Goal: Task Accomplishment & Management: Manage account settings

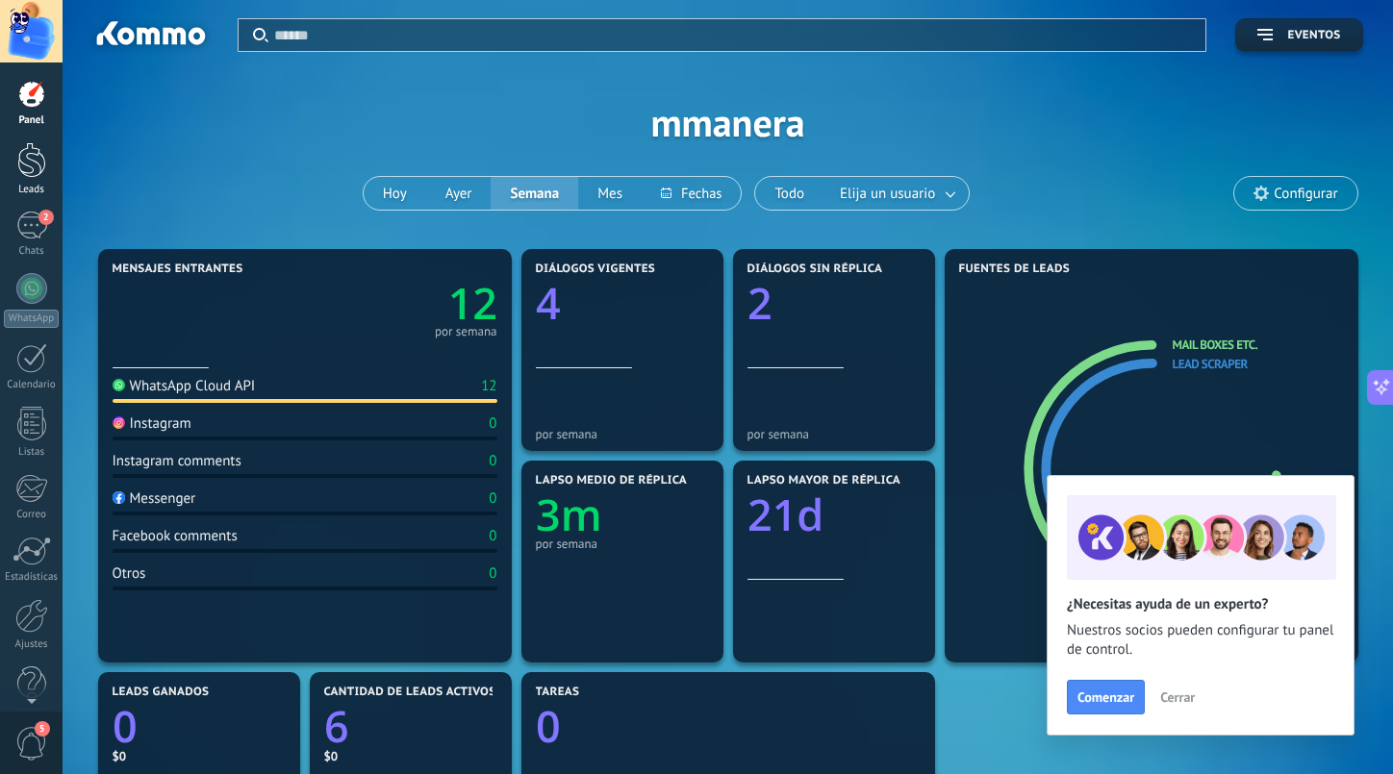
click at [34, 161] on div at bounding box center [31, 160] width 29 height 36
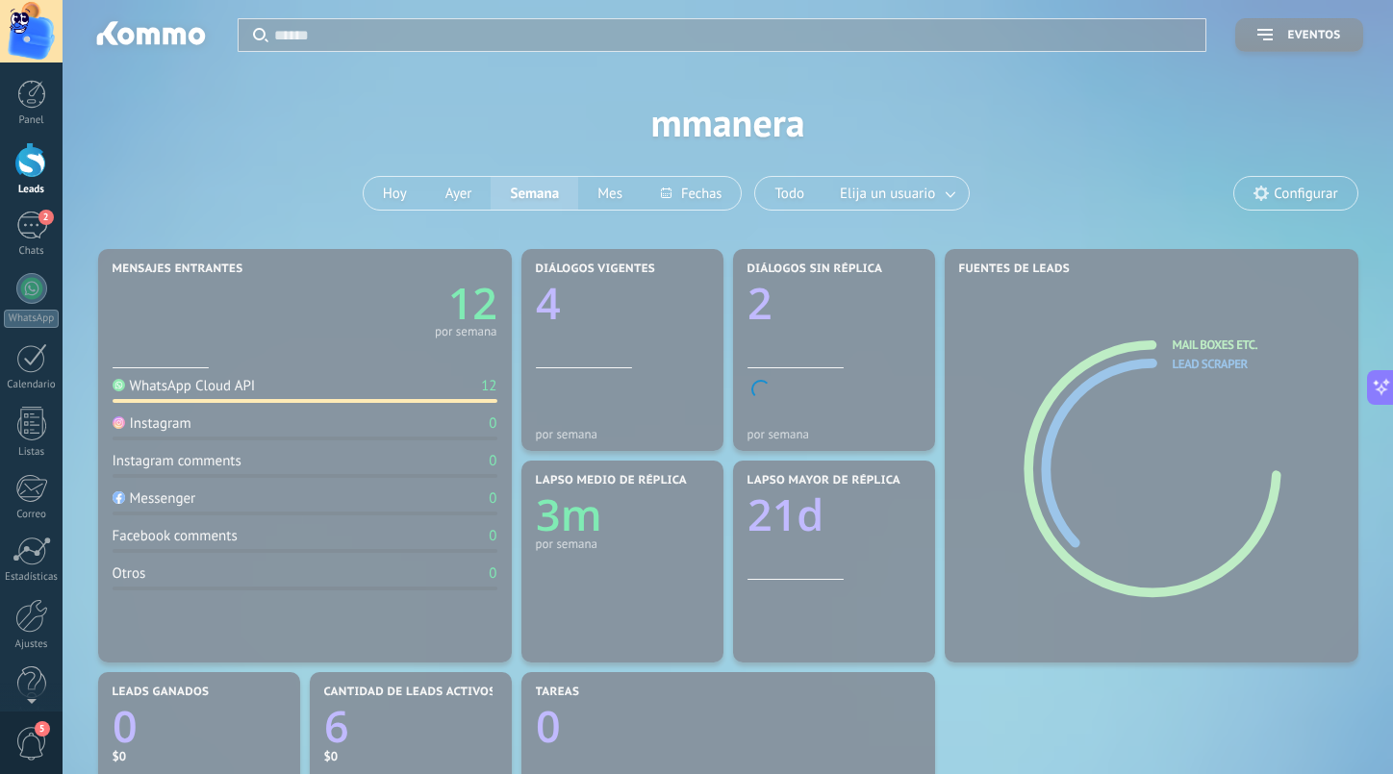
scroll to position [267, 0]
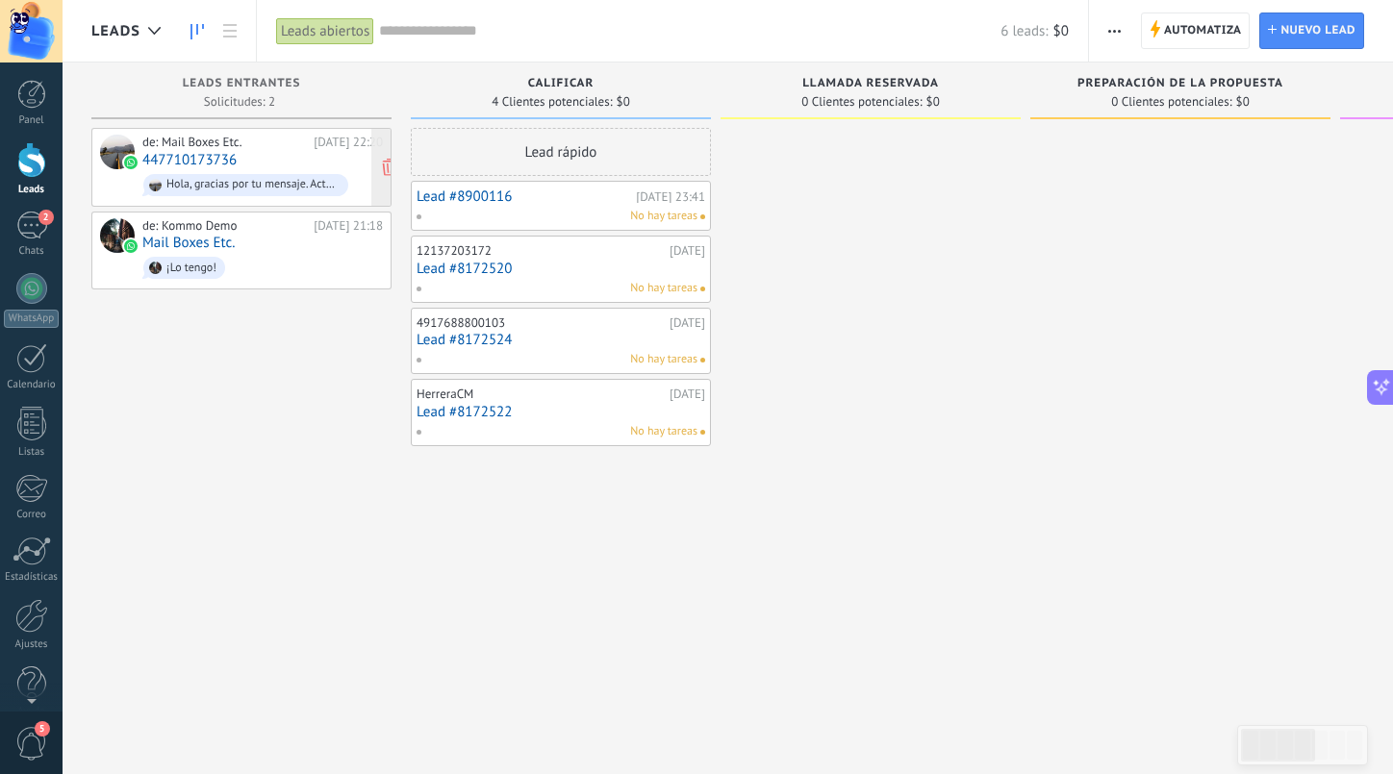
click at [327, 154] on div "de: Mail Boxes Etc. [DATE] 22:20 447710173736 Hola, gracias por tu mensaje. Act…" at bounding box center [262, 167] width 240 height 65
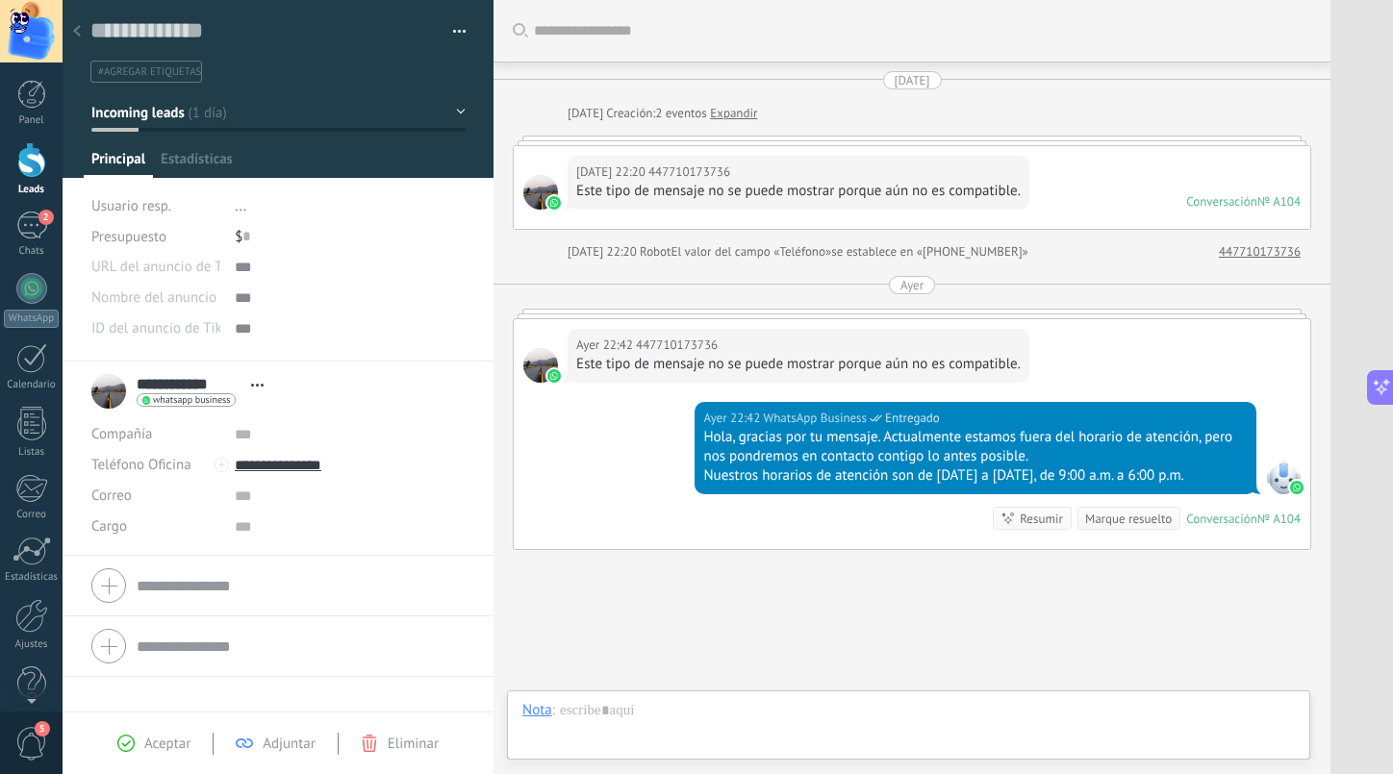
scroll to position [112, 0]
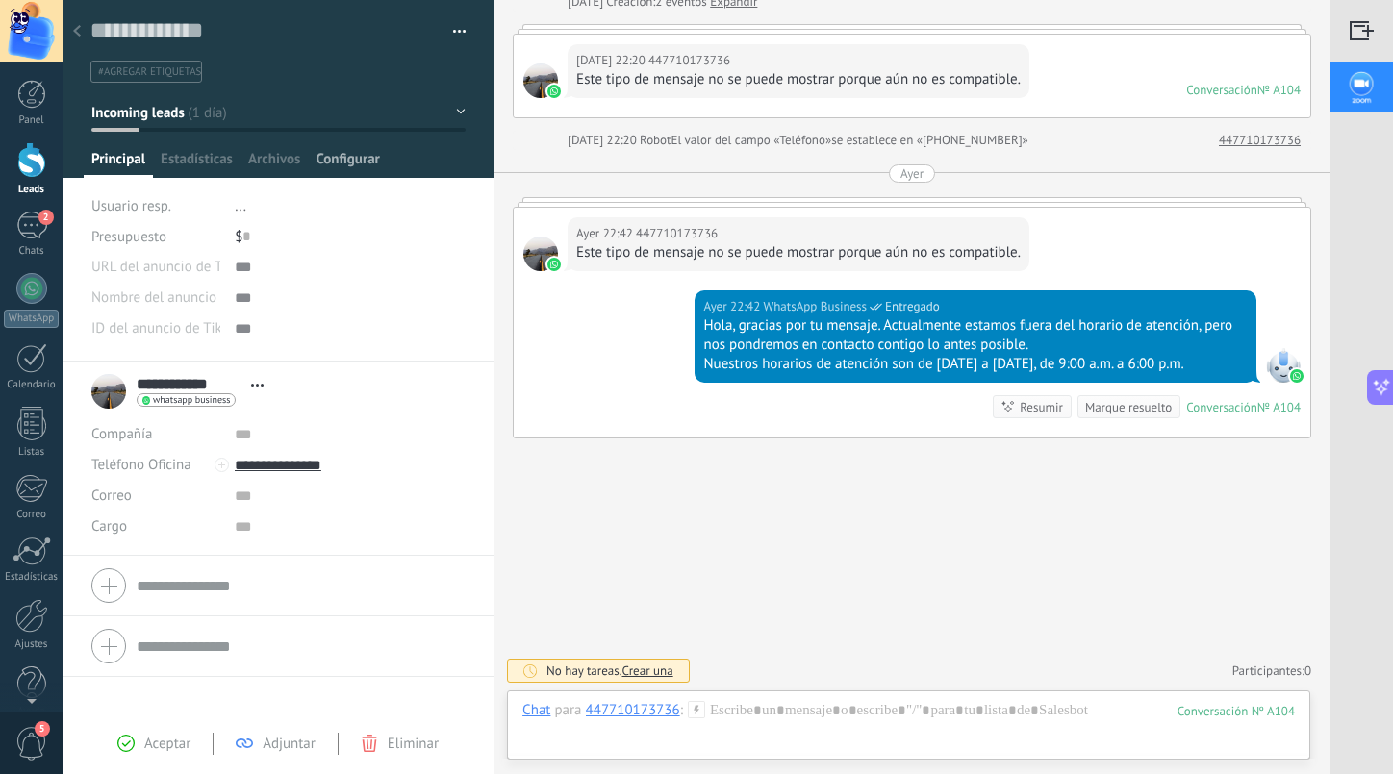
click at [325, 161] on span "Configurar" at bounding box center [346, 164] width 63 height 28
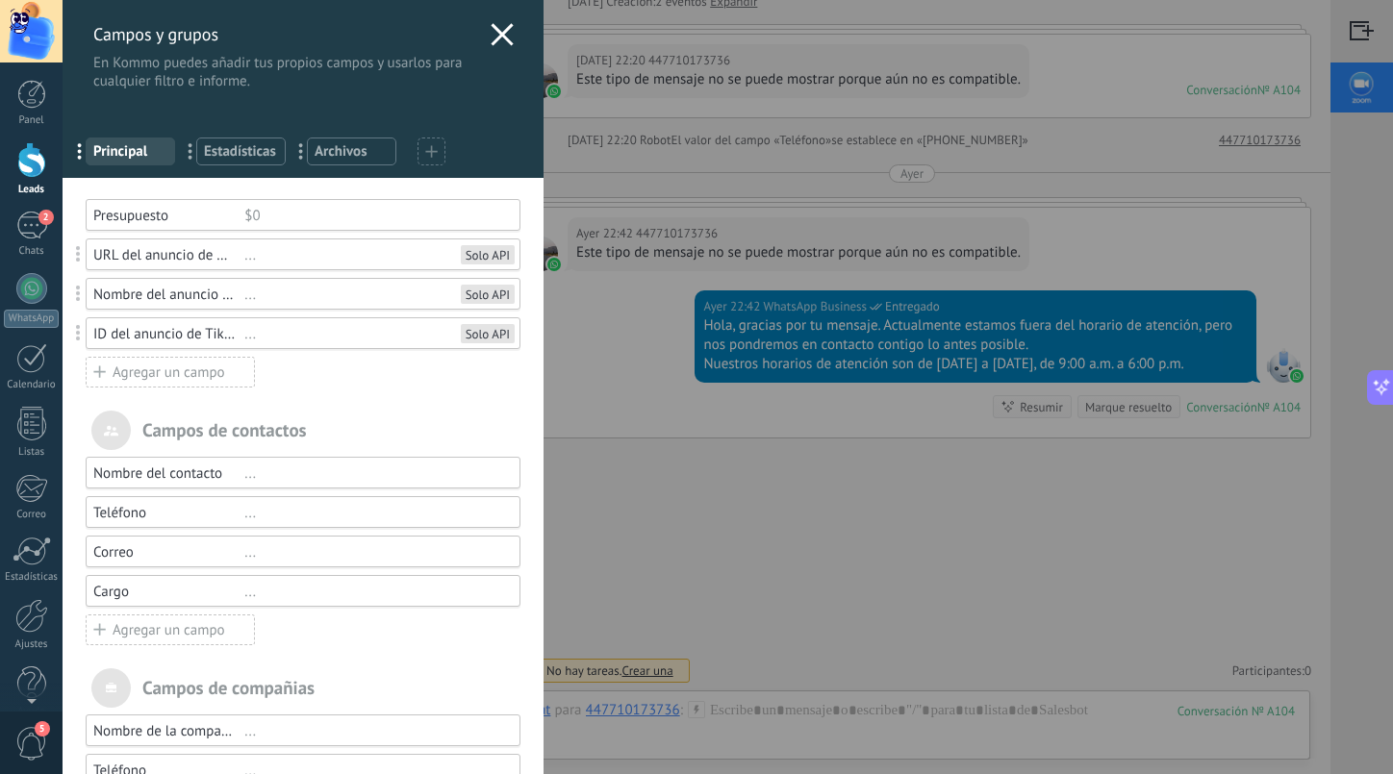
scroll to position [0, 0]
click at [490, 39] on icon at bounding box center [501, 34] width 23 height 23
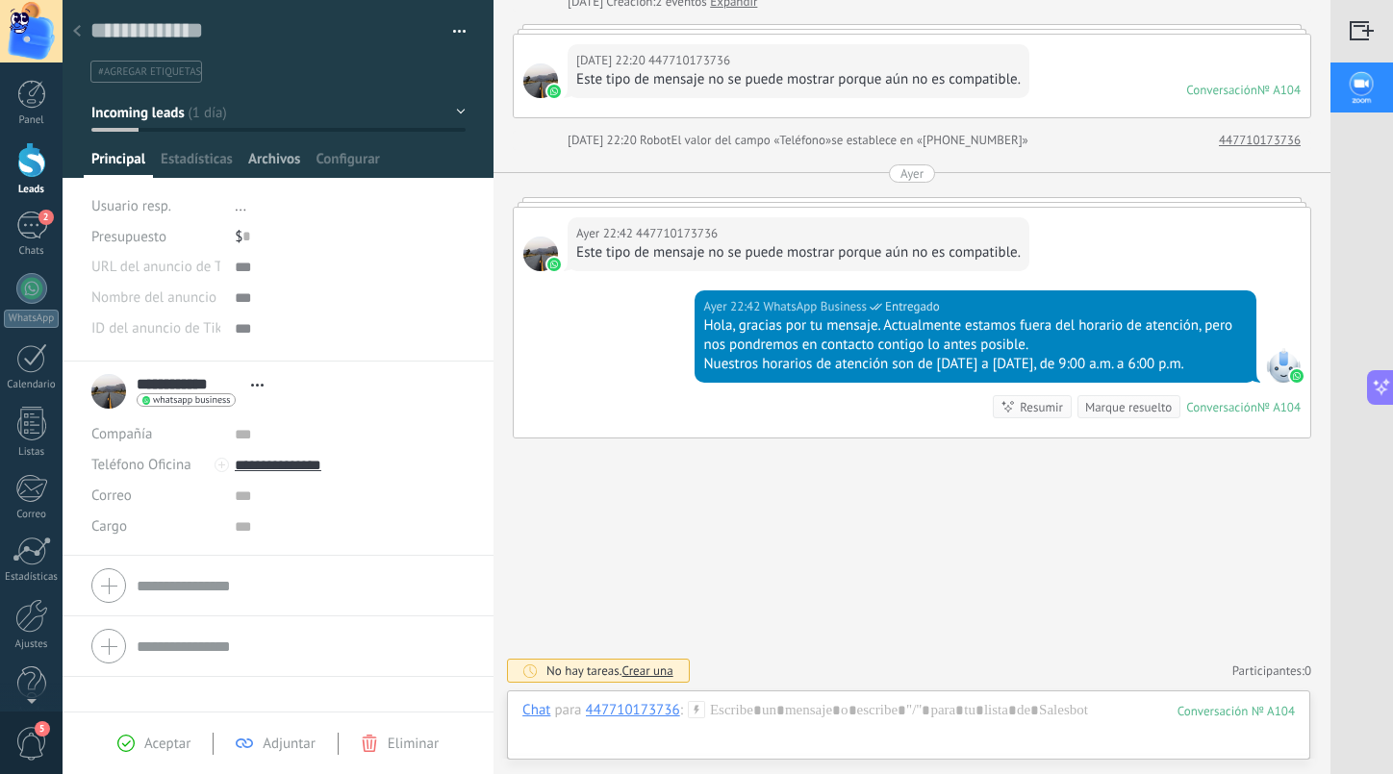
click at [263, 167] on span "Archivos" at bounding box center [274, 164] width 52 height 28
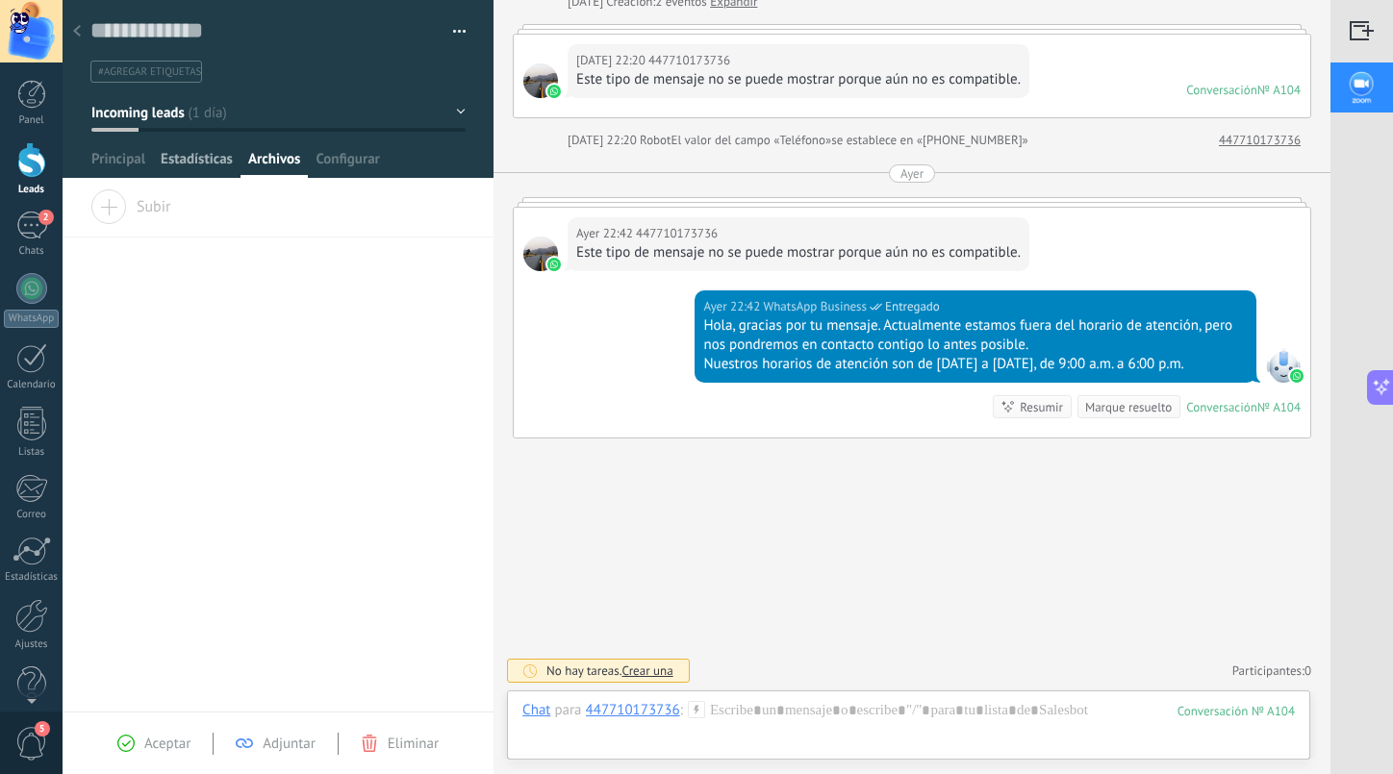
click at [213, 165] on span "Estadísticas" at bounding box center [197, 164] width 72 height 28
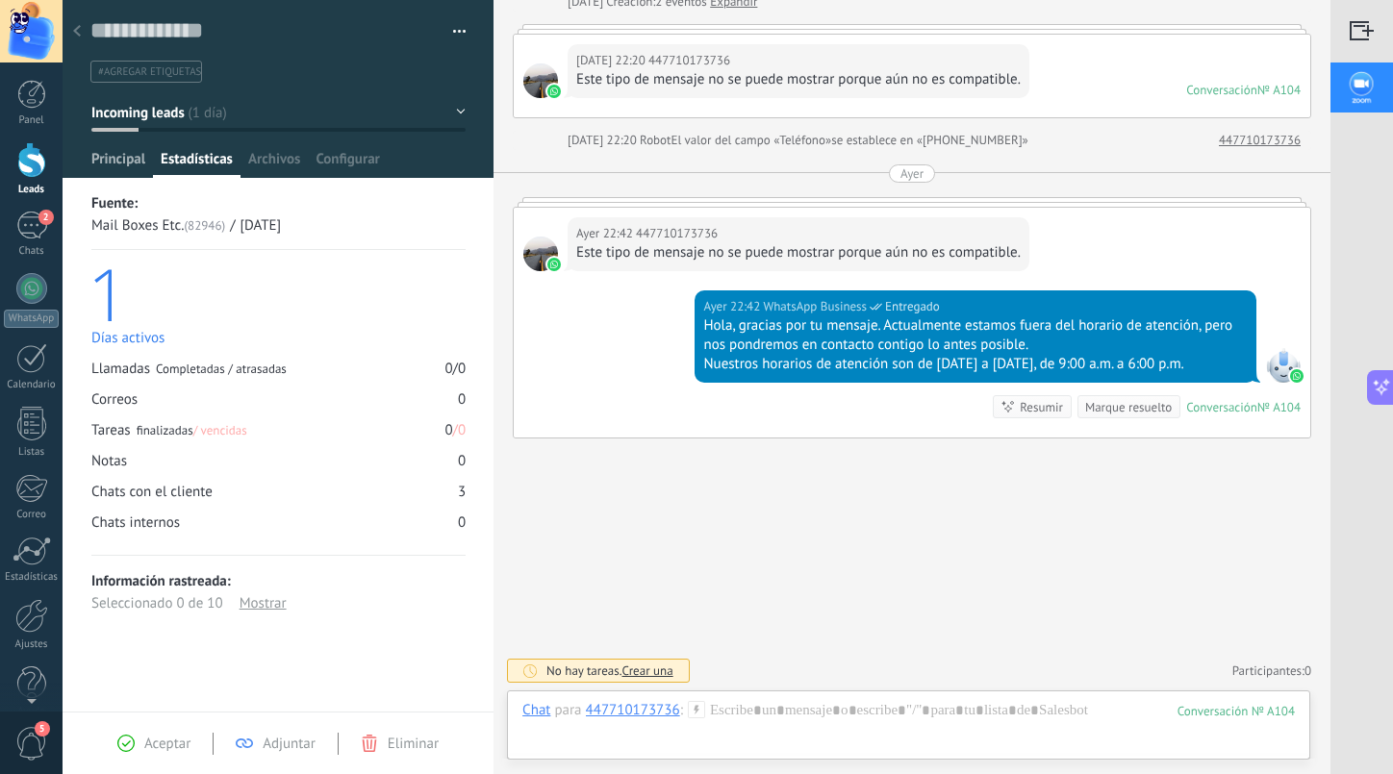
click at [112, 168] on span "Principal" at bounding box center [118, 164] width 54 height 28
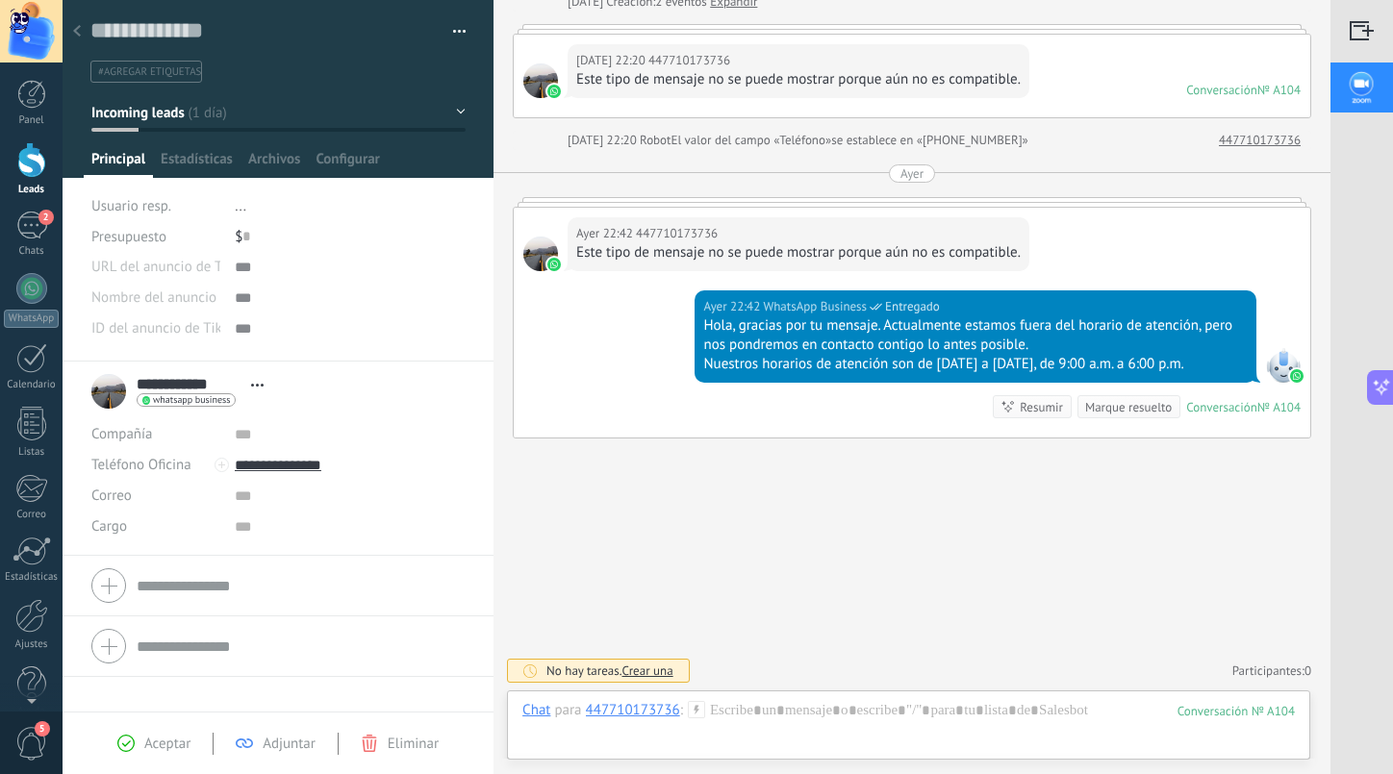
click at [256, 384] on icon at bounding box center [257, 385] width 13 height 3
click at [275, 364] on li "**********" at bounding box center [278, 459] width 431 height 194
click at [190, 526] on div "Cargo" at bounding box center [155, 527] width 129 height 31
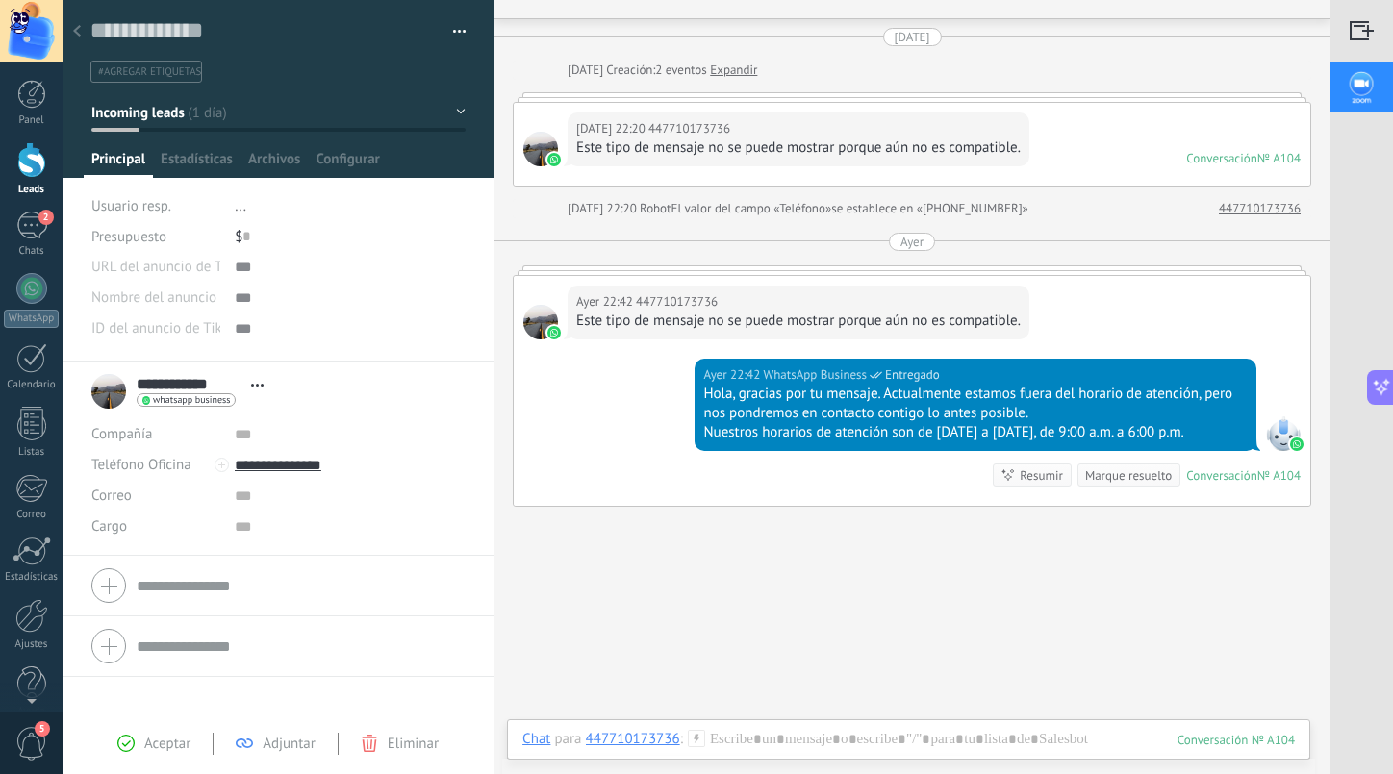
scroll to position [29, 0]
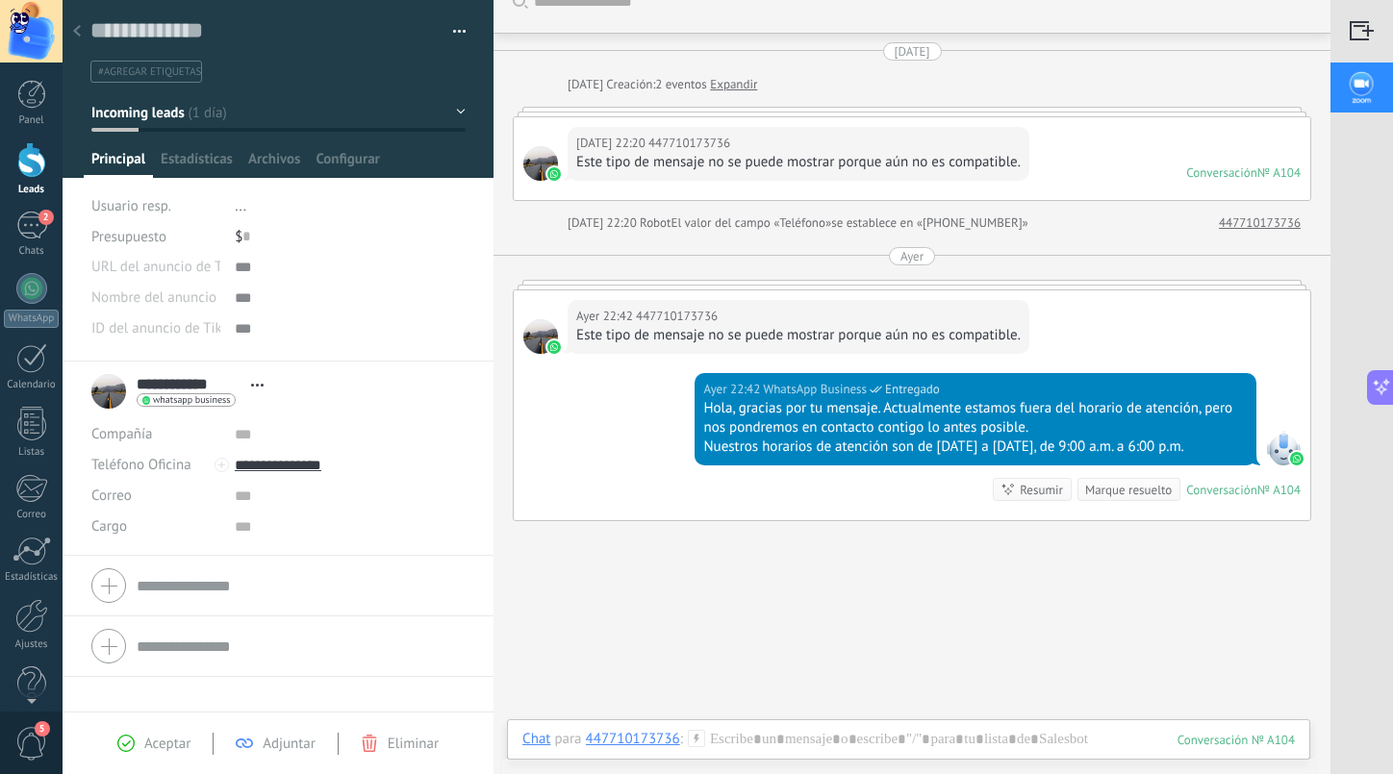
click at [450, 38] on button "button" at bounding box center [453, 31] width 28 height 29
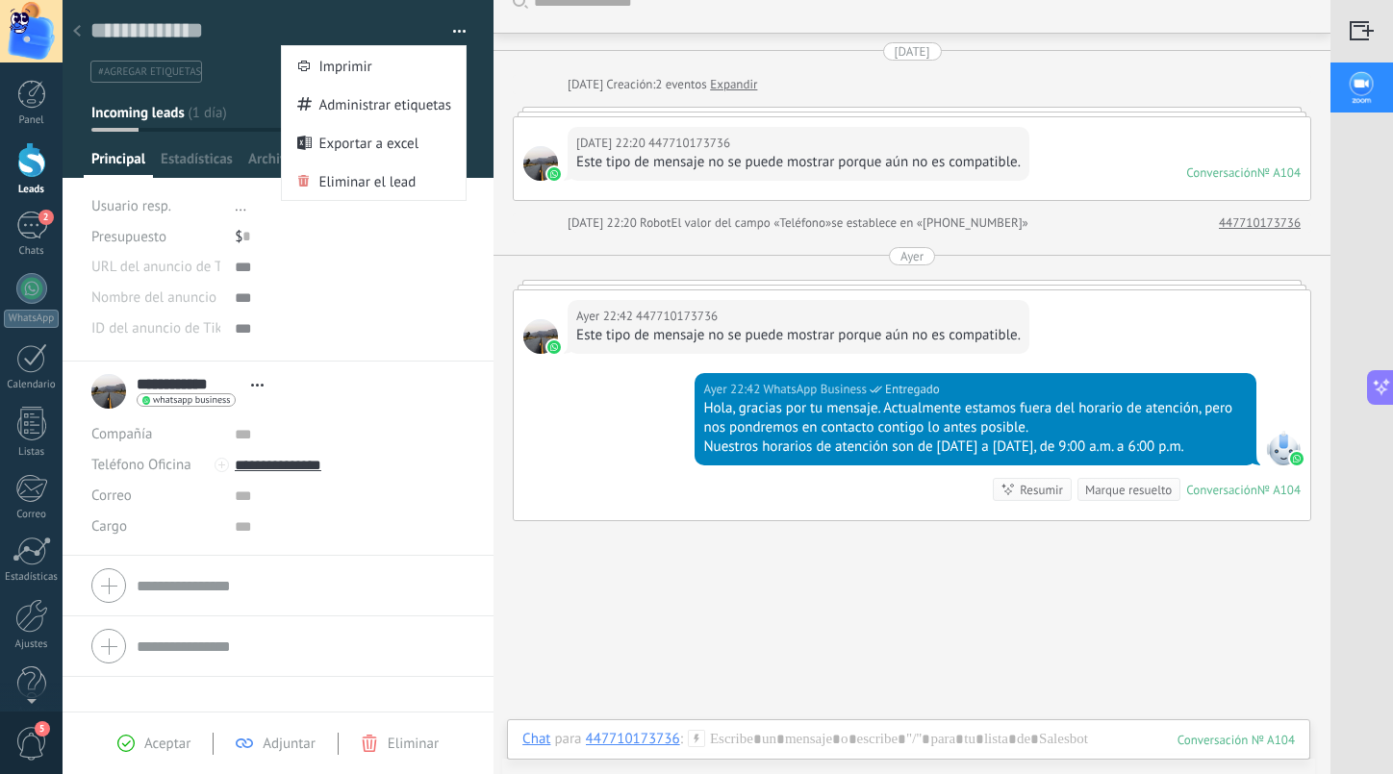
click at [84, 35] on div at bounding box center [76, 32] width 27 height 38
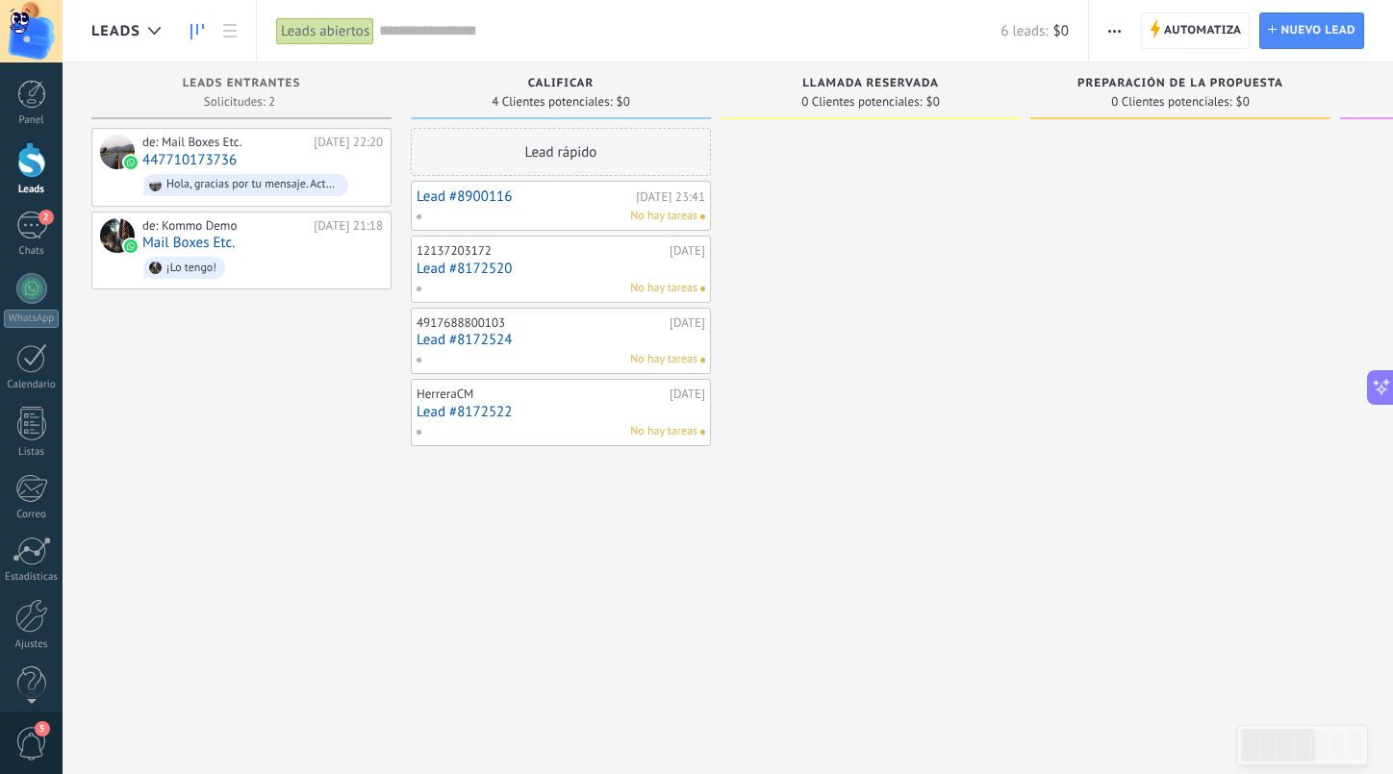
click at [462, 199] on link "Lead #8900116" at bounding box center [523, 196] width 214 height 16
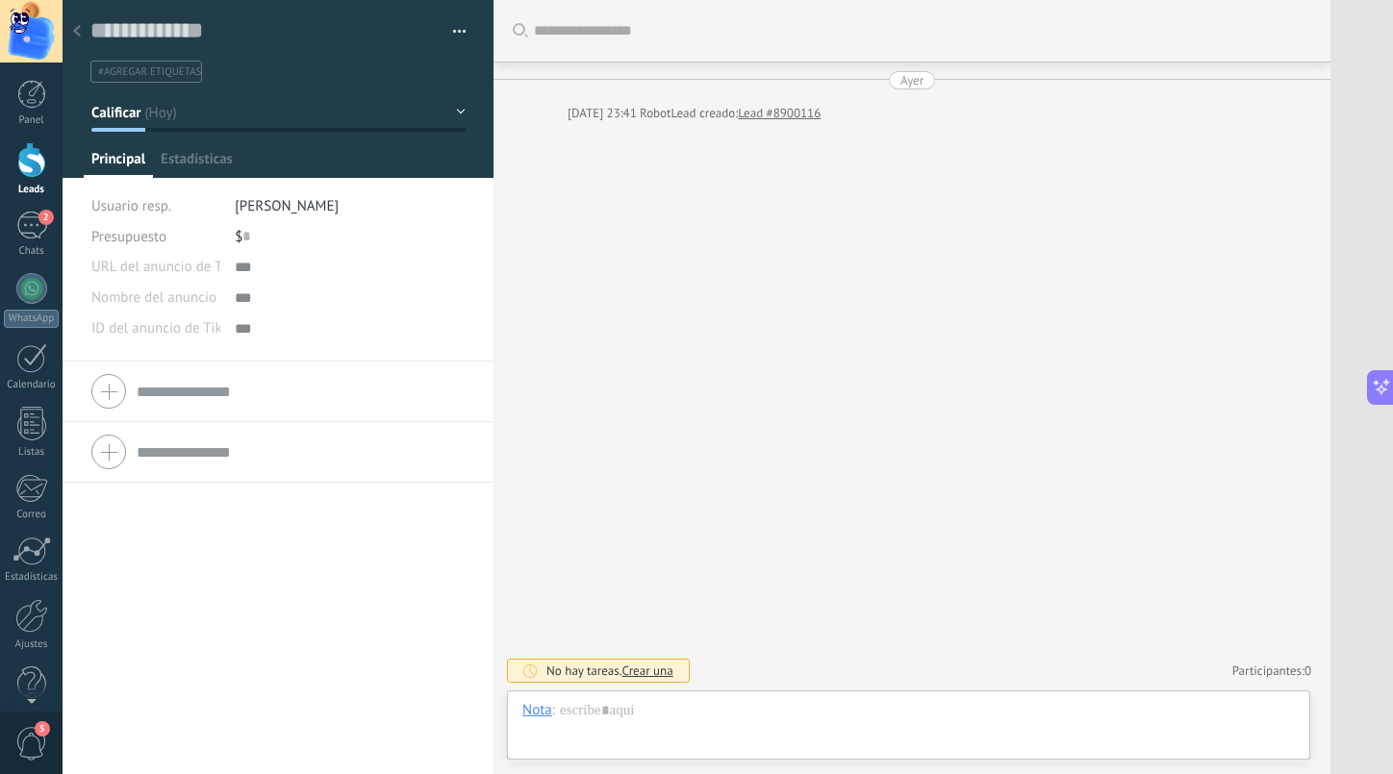
scroll to position [29, 0]
click at [253, 384] on input "text" at bounding box center [301, 391] width 328 height 31
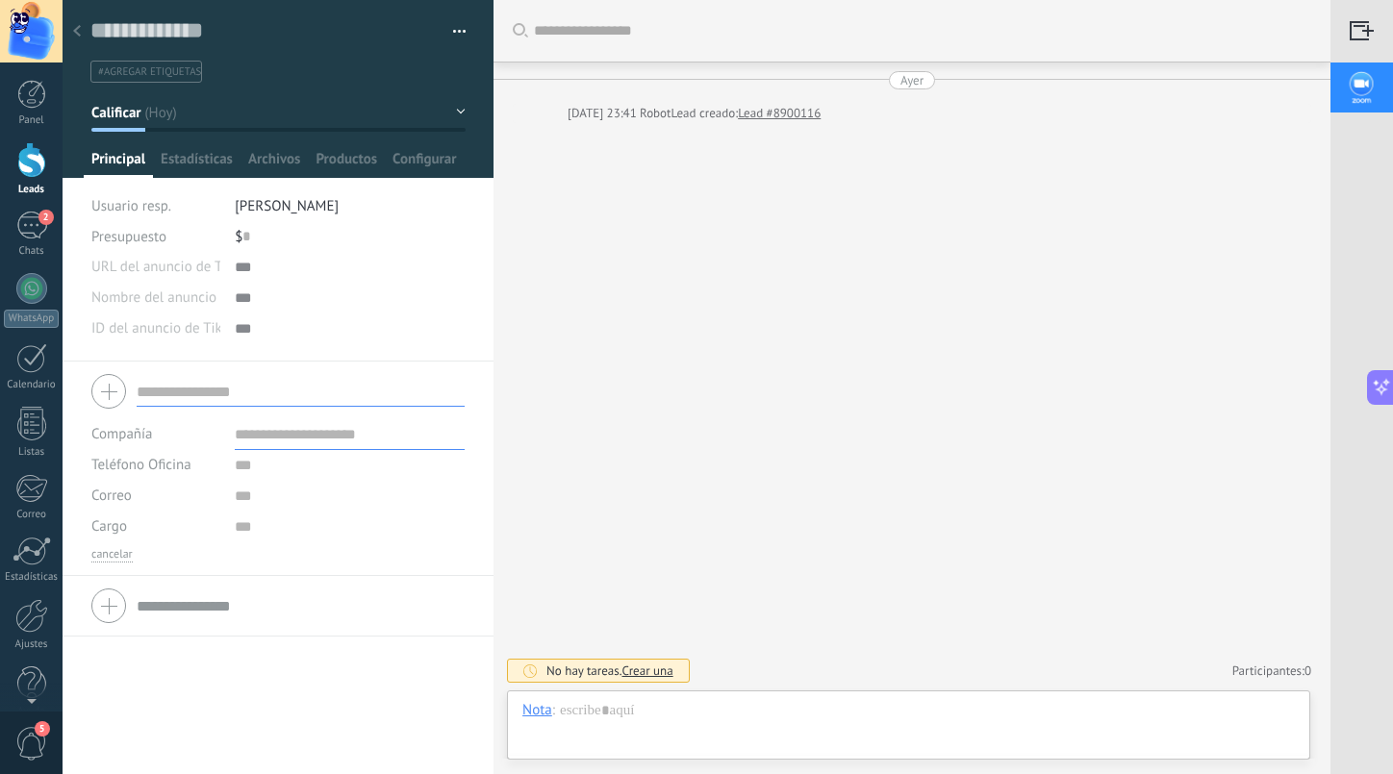
click at [242, 587] on div at bounding box center [277, 606] width 373 height 48
click at [240, 610] on input "text" at bounding box center [301, 605] width 328 height 31
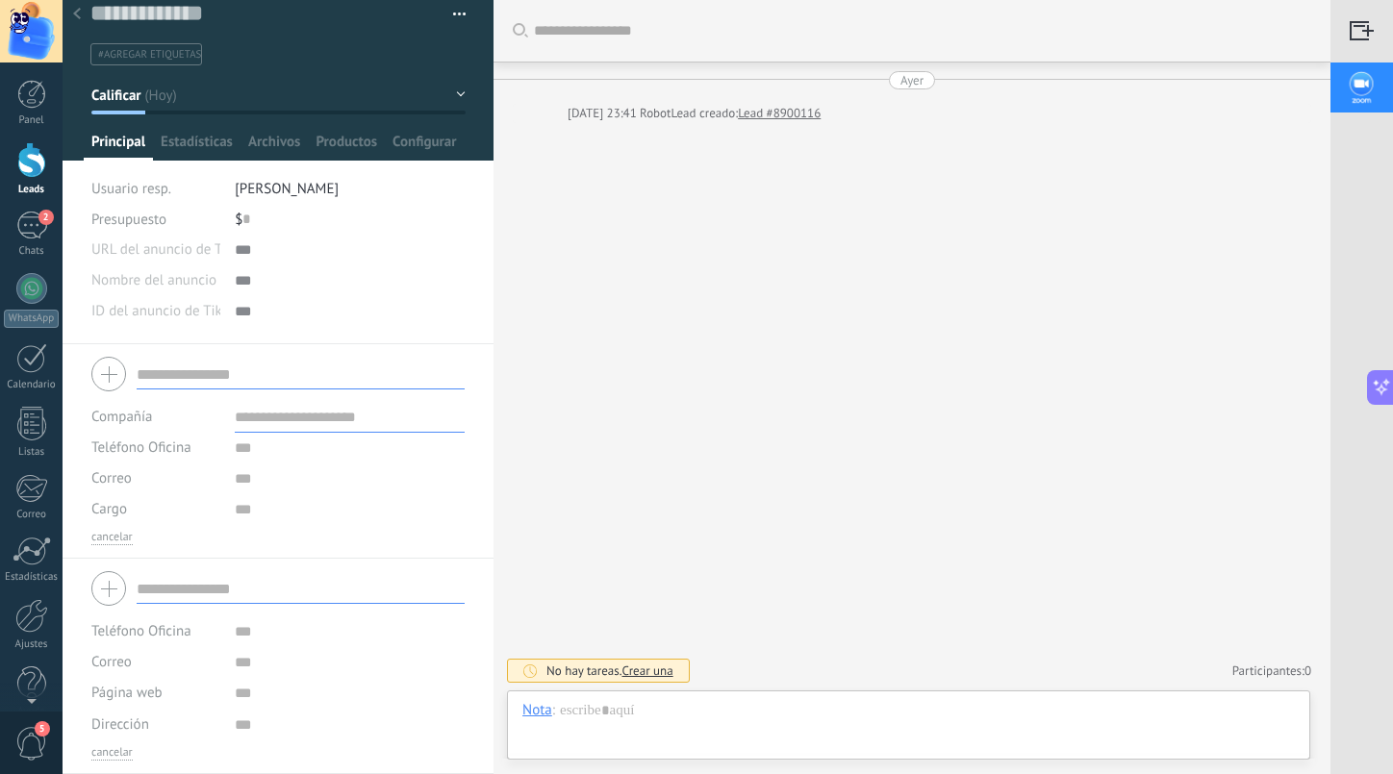
scroll to position [17, 0]
click at [205, 161] on div "Guardar y crear Imprimir Administrar etiquetas Exportar a excel" at bounding box center [279, 164] width 432 height 362
click at [198, 140] on span "Estadísticas" at bounding box center [197, 147] width 72 height 28
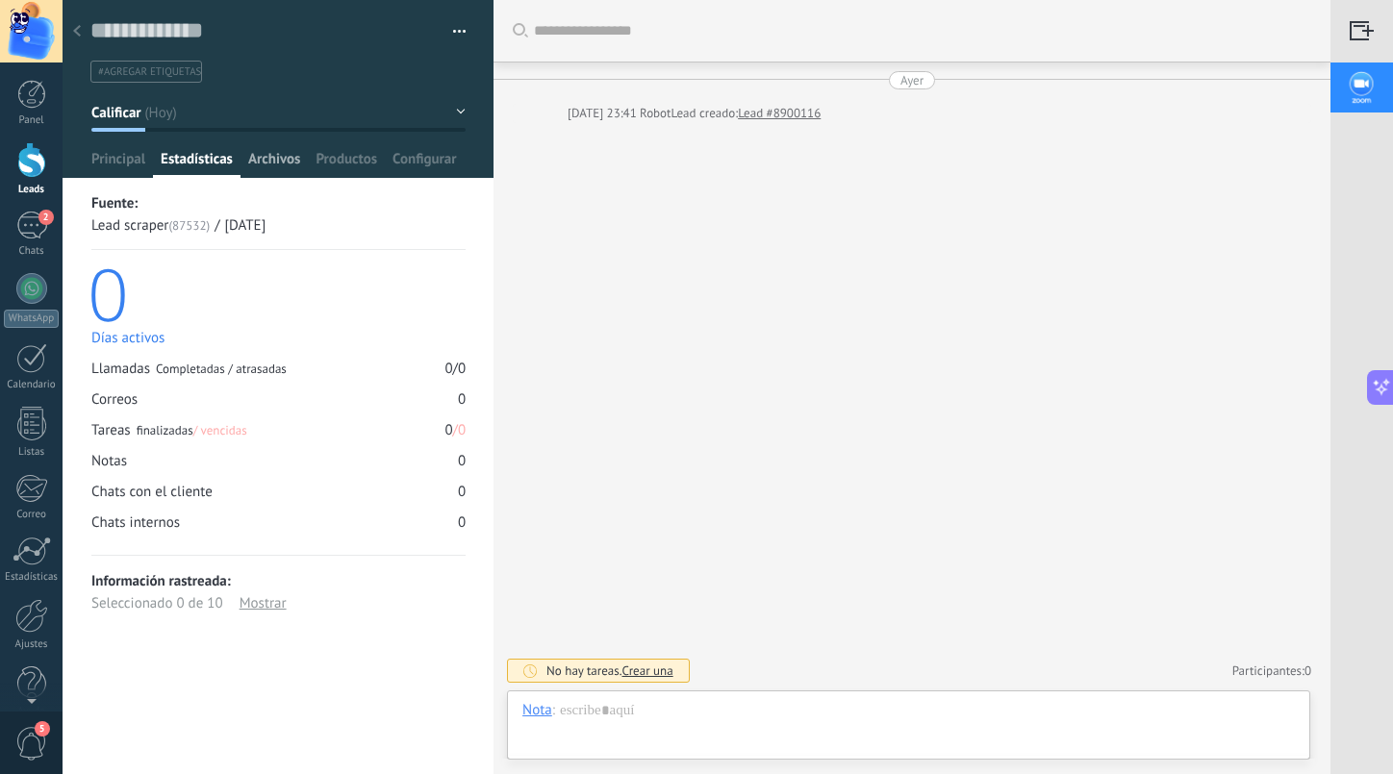
click at [276, 166] on span "Archivos" at bounding box center [274, 164] width 52 height 28
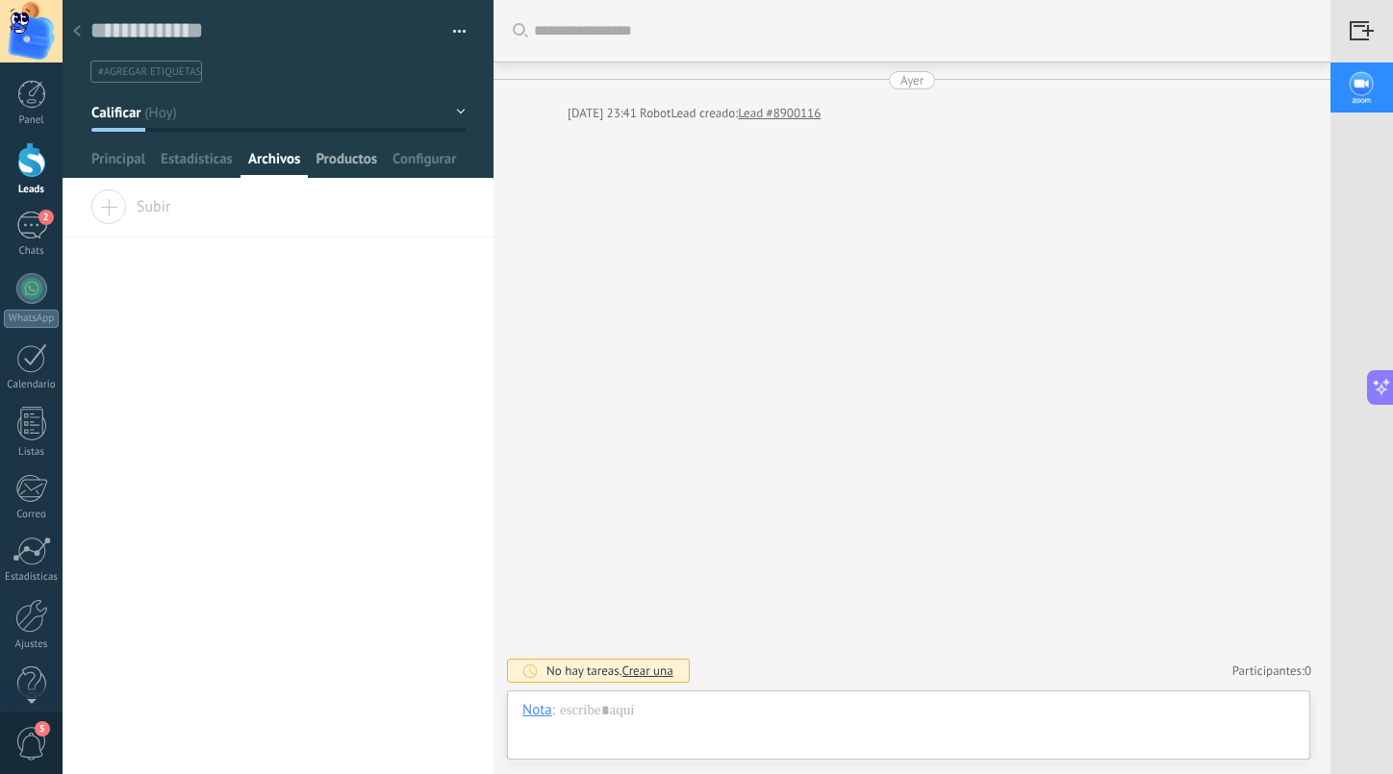
click at [341, 165] on span "Productos" at bounding box center [346, 164] width 62 height 28
click at [411, 164] on span "Configurar" at bounding box center [423, 164] width 63 height 28
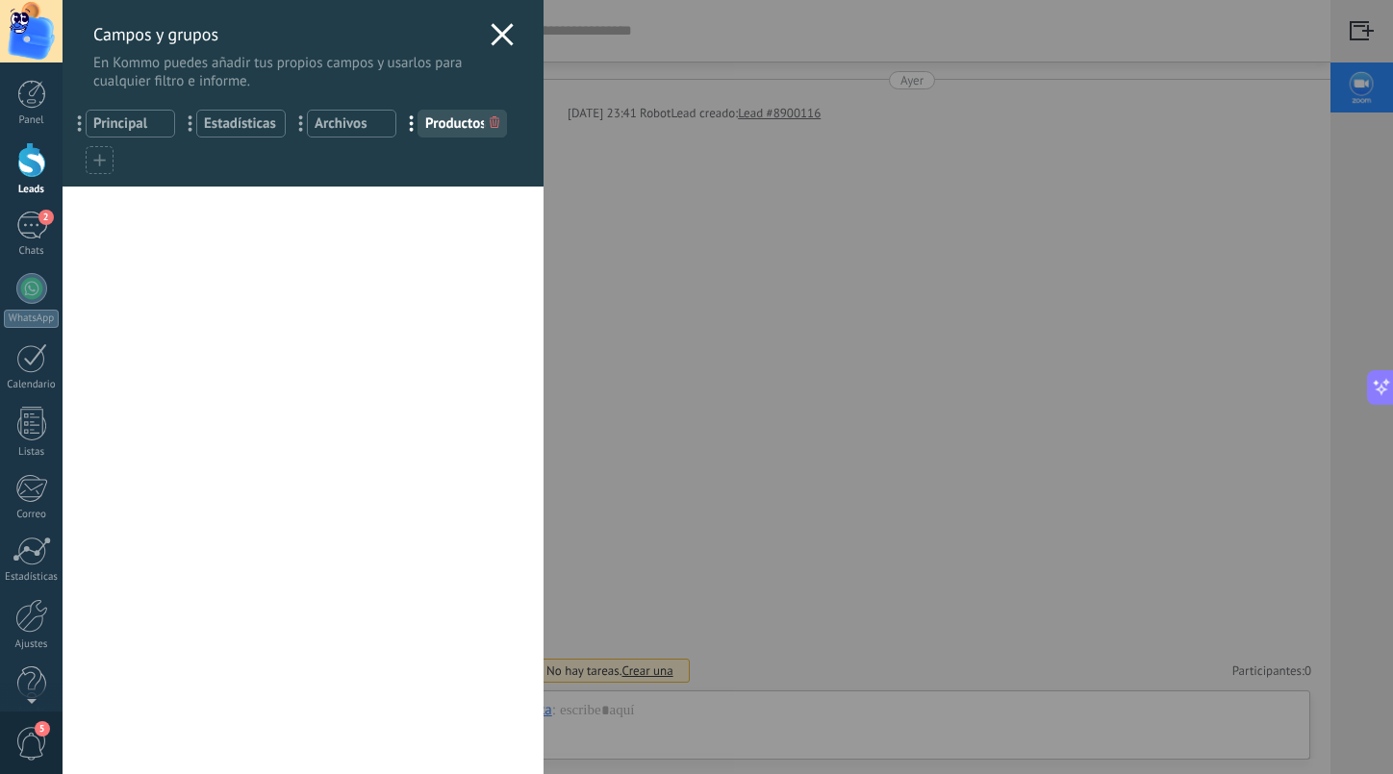
click at [493, 38] on use at bounding box center [501, 34] width 22 height 22
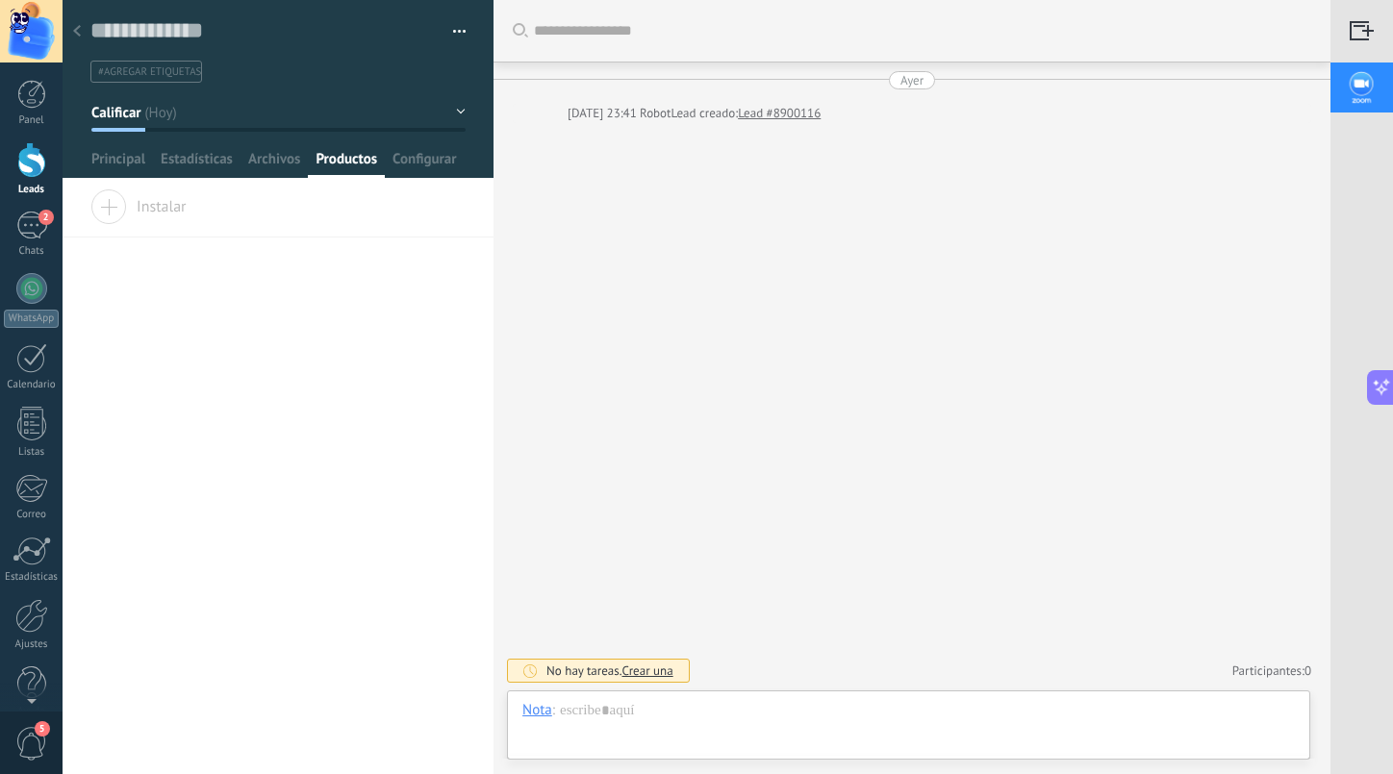
click at [1352, 83] on img at bounding box center [1361, 88] width 62 height 50
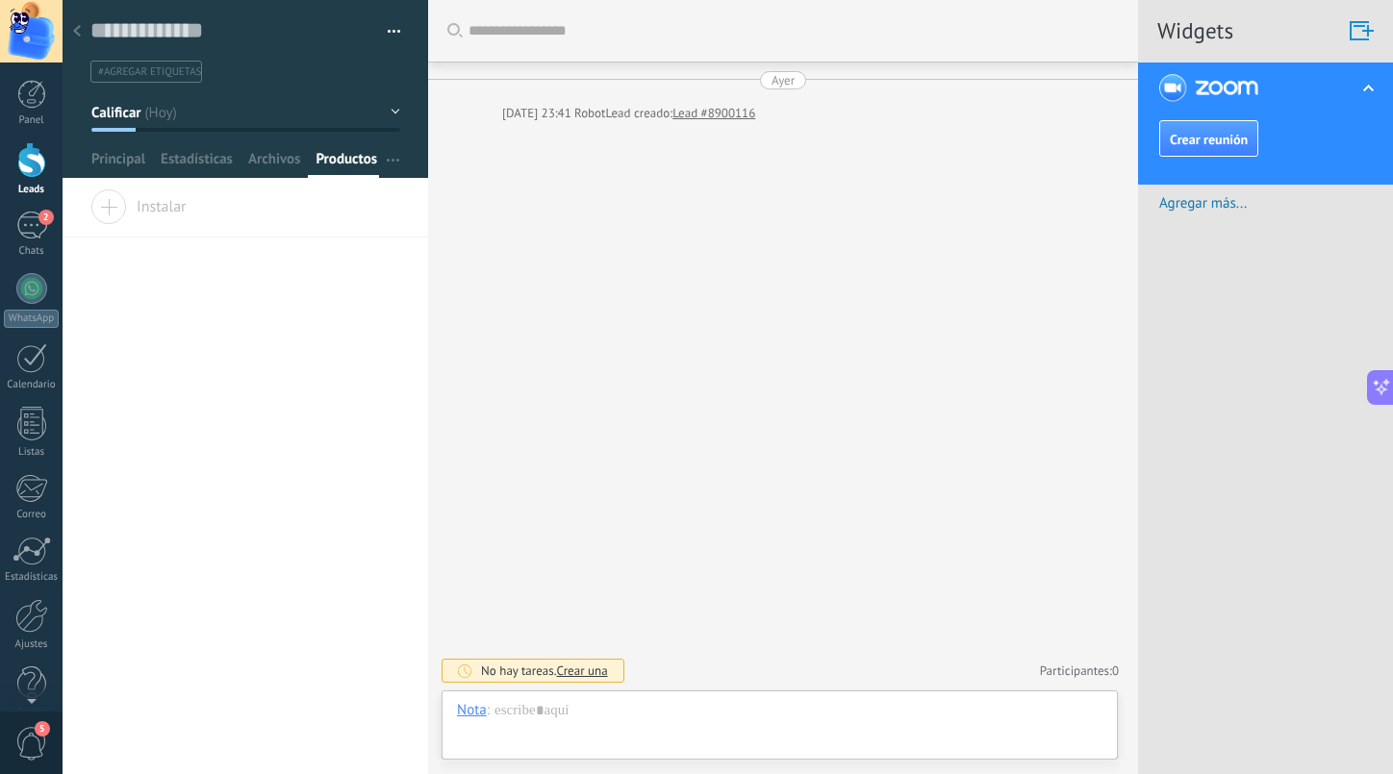
click at [1232, 202] on span "Agregar más..." at bounding box center [1276, 203] width 234 height 18
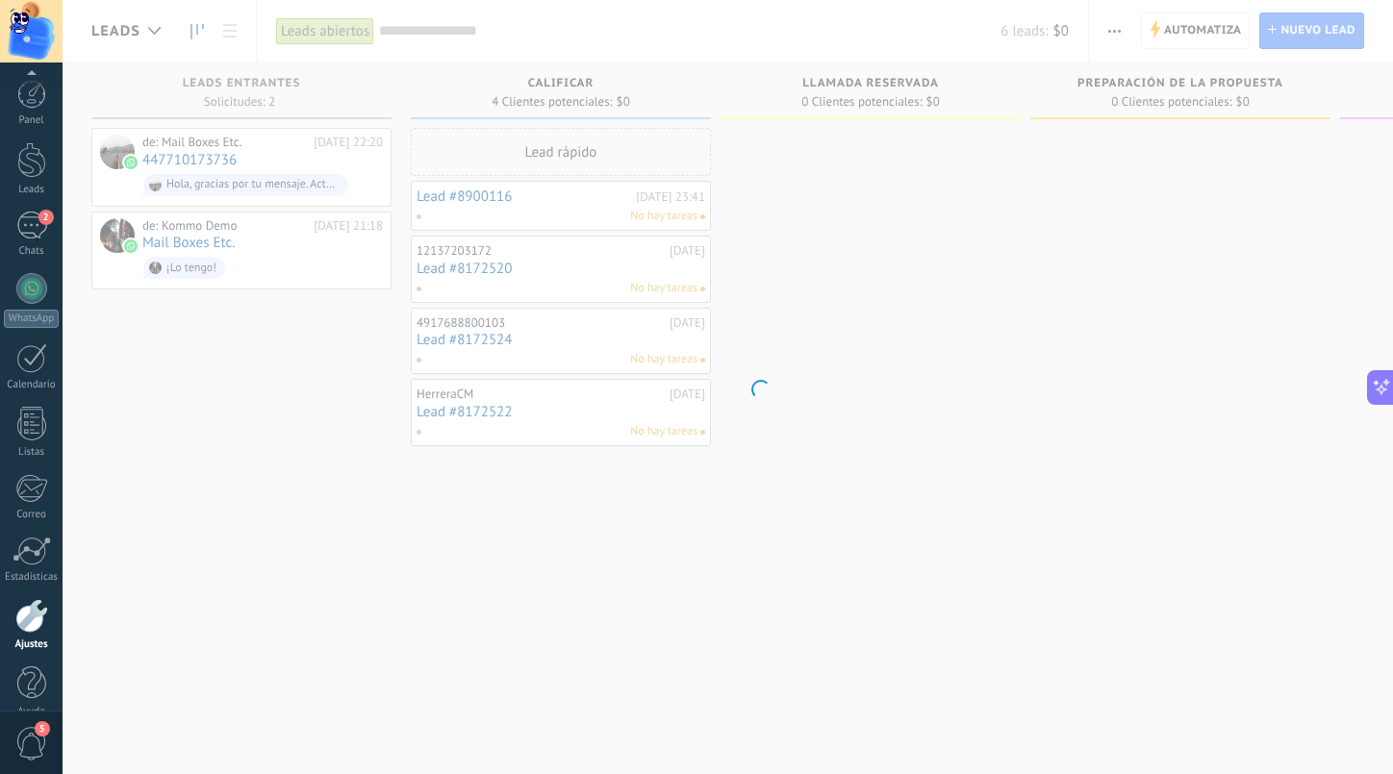
scroll to position [26, 0]
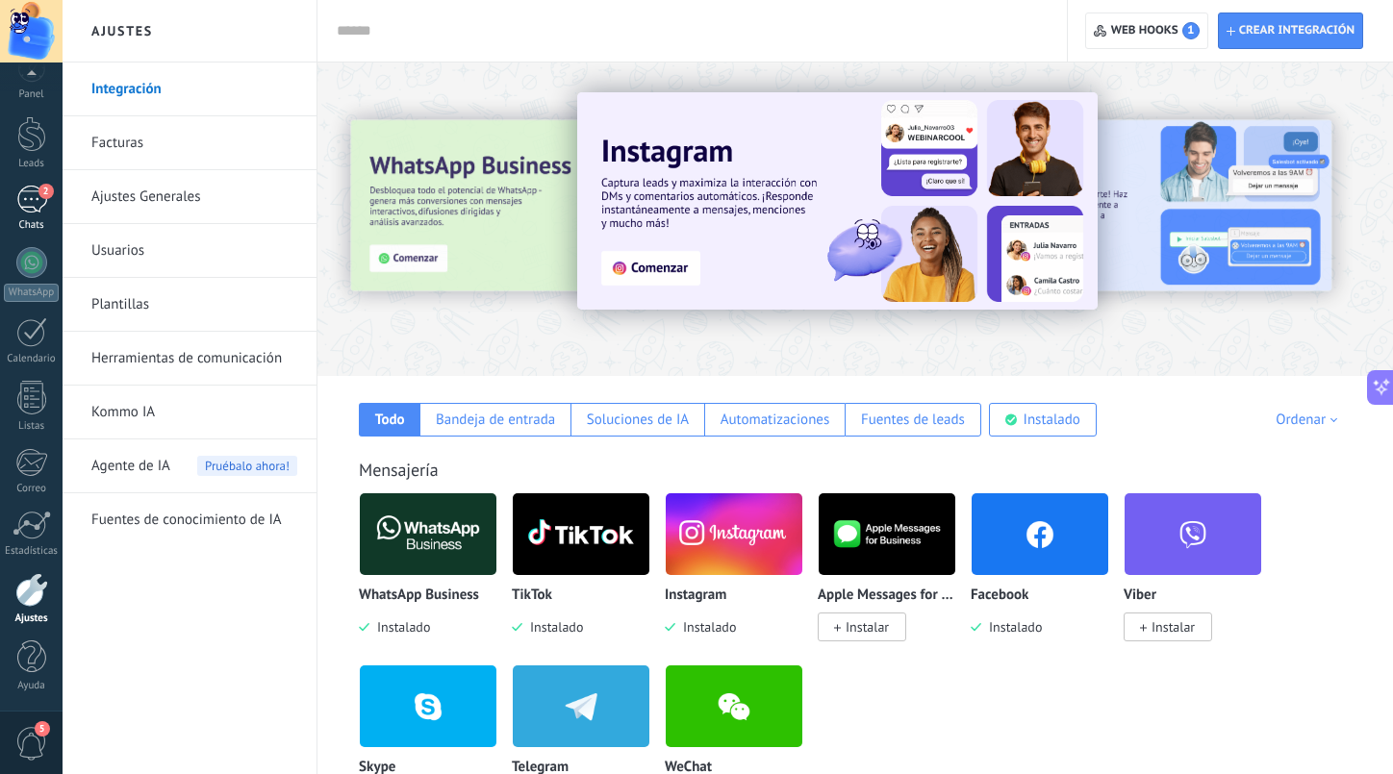
click at [22, 223] on div "Chats" at bounding box center [32, 225] width 56 height 13
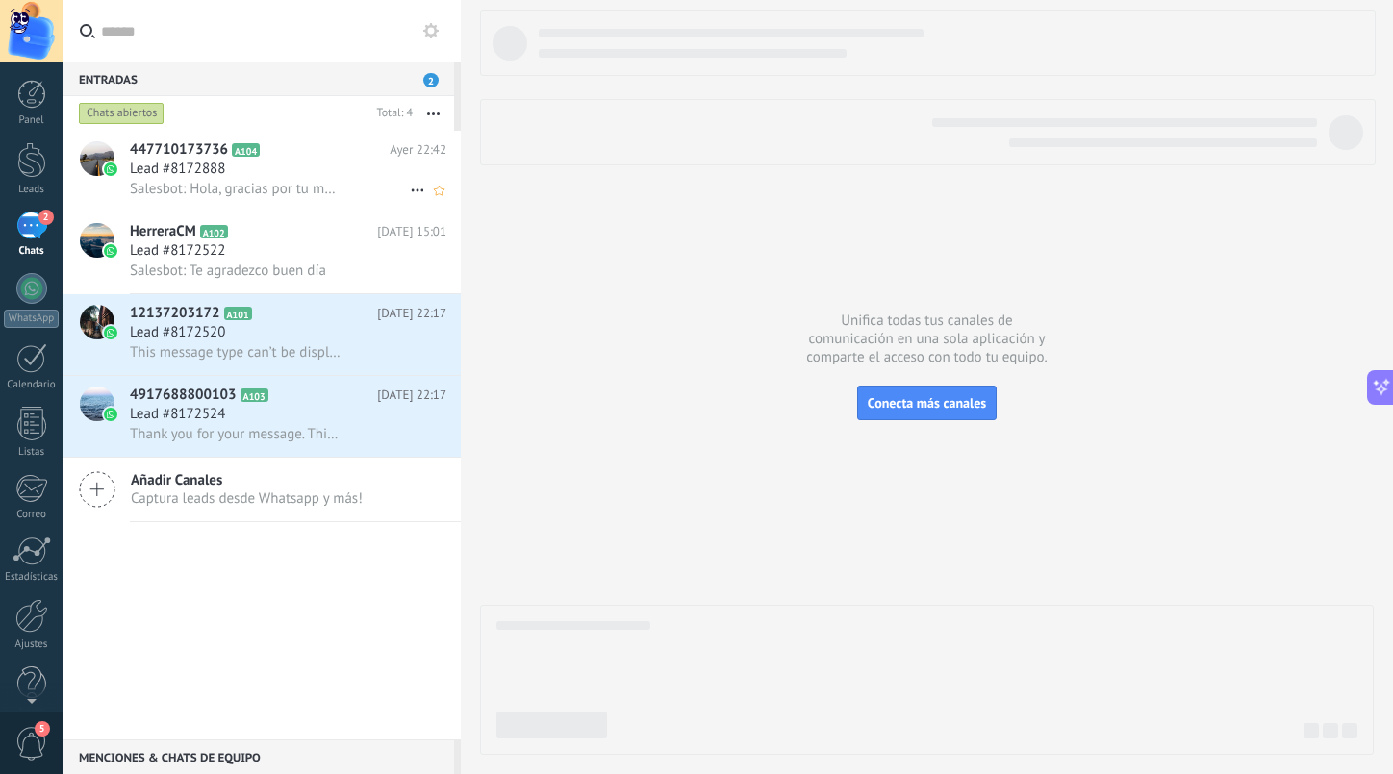
click at [285, 193] on span "Salesbot: Hola, gracias por tu mensaje. Actualmente estamos fuera del horario d…" at bounding box center [235, 189] width 211 height 18
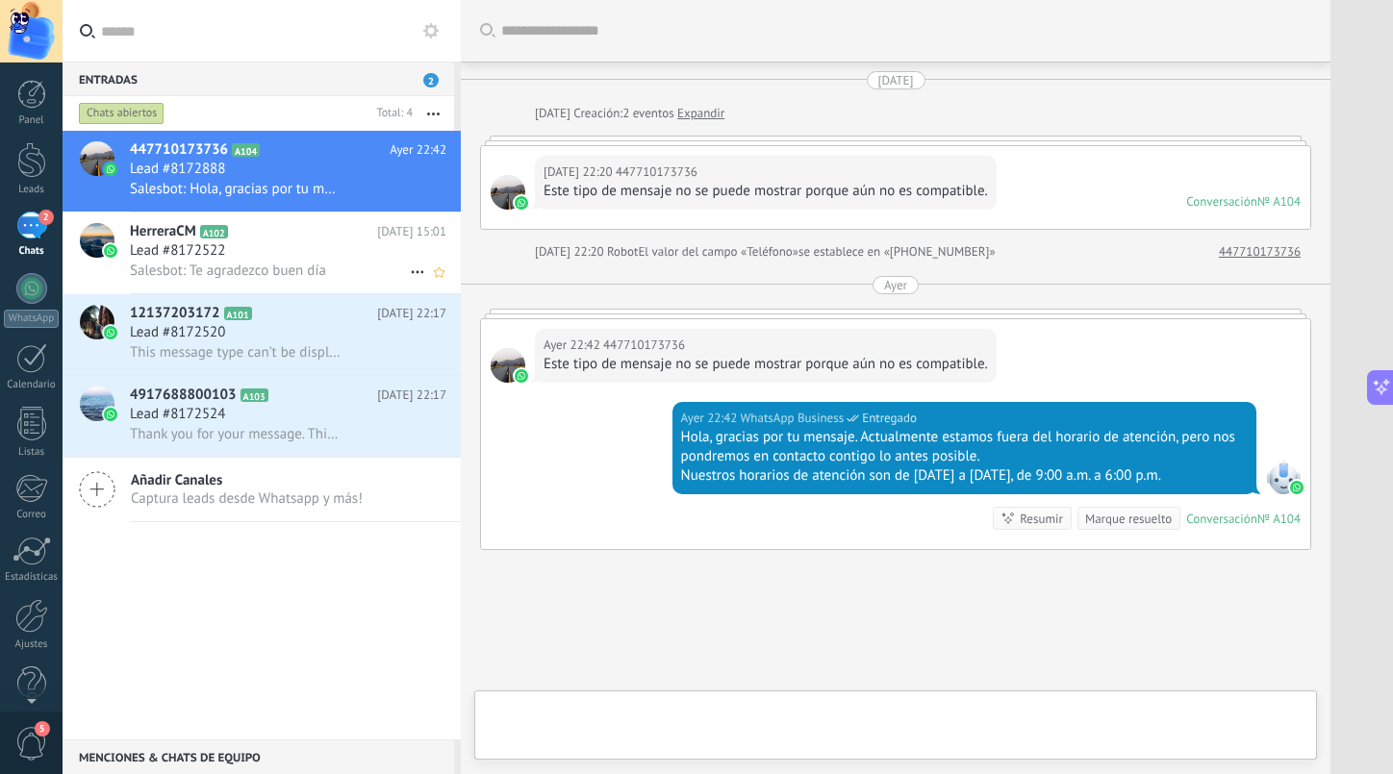
scroll to position [112, 0]
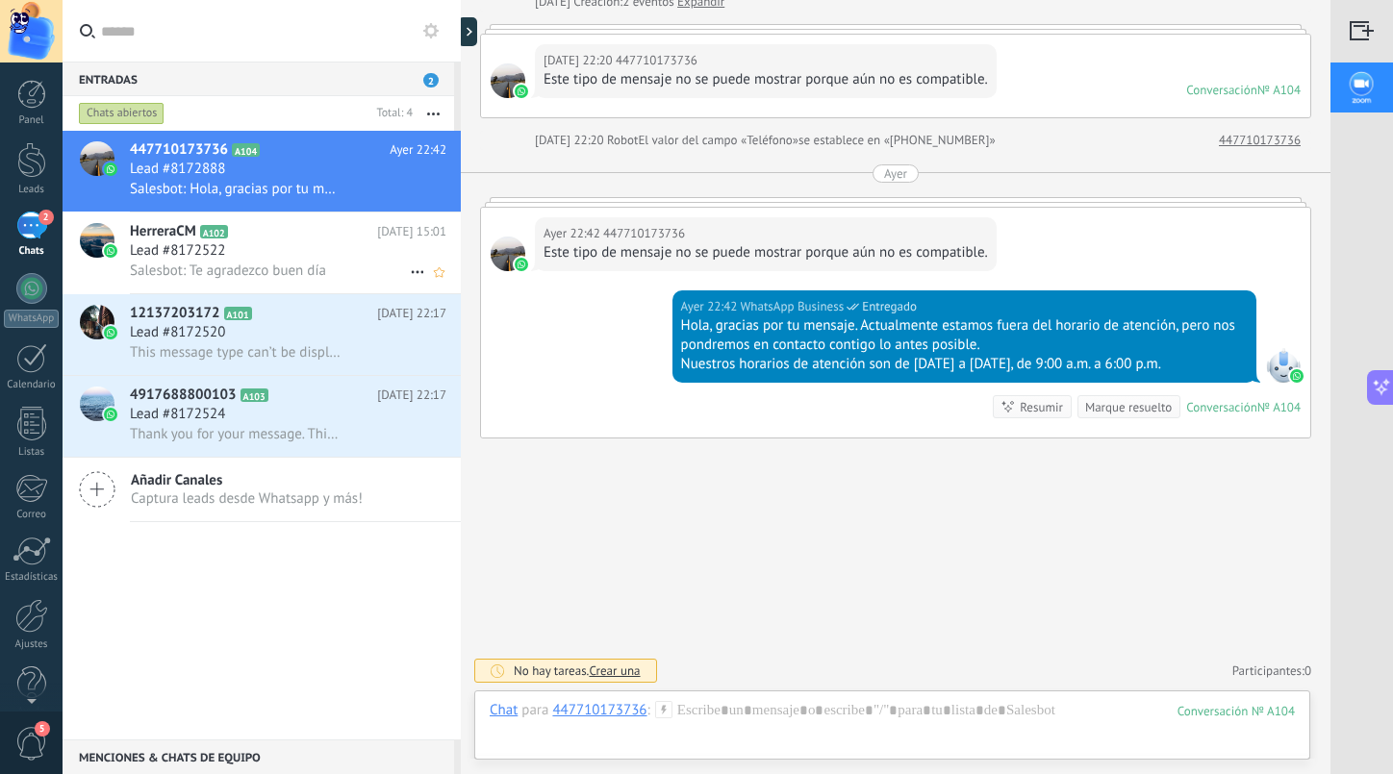
click at [280, 264] on span "Salesbot: Te agradezco buen día" at bounding box center [228, 271] width 196 height 18
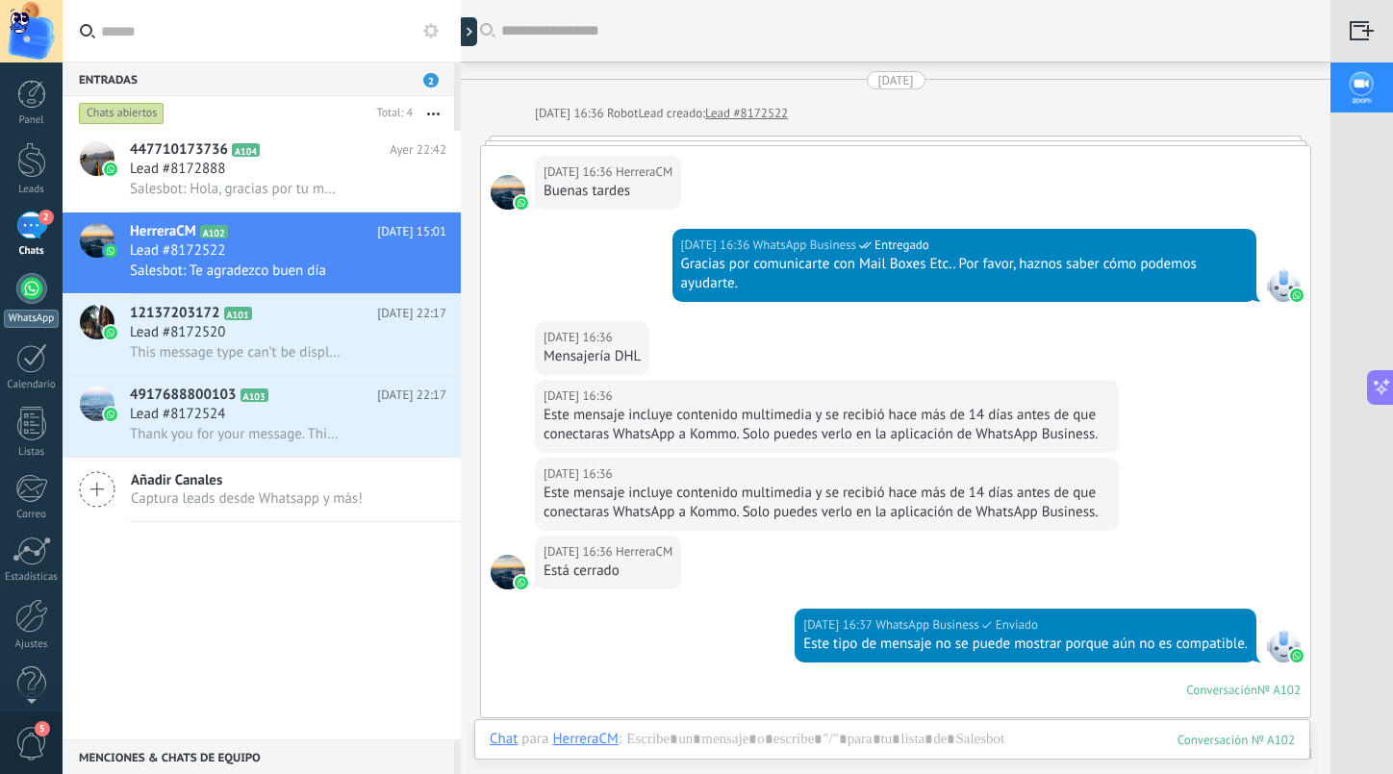
scroll to position [1490, 0]
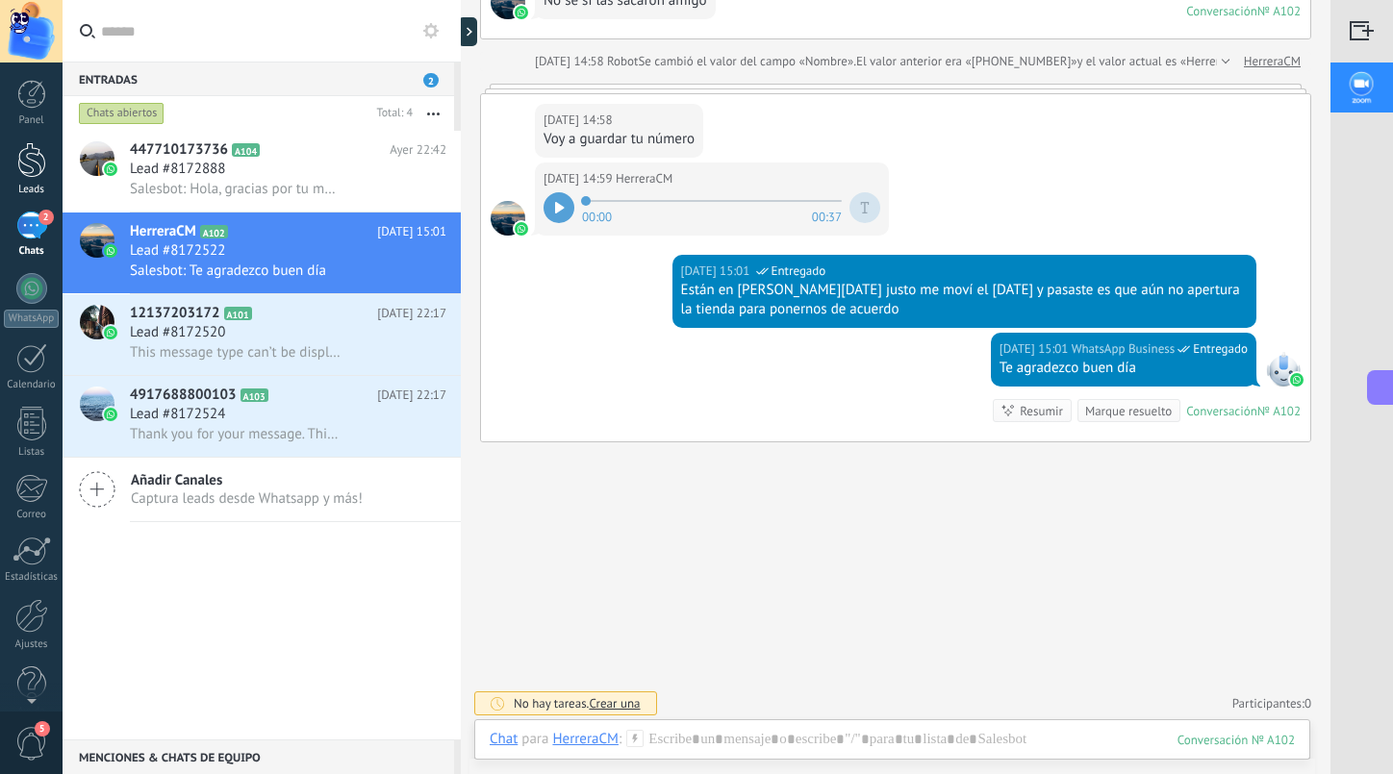
click at [26, 179] on link "Leads" at bounding box center [31, 169] width 63 height 54
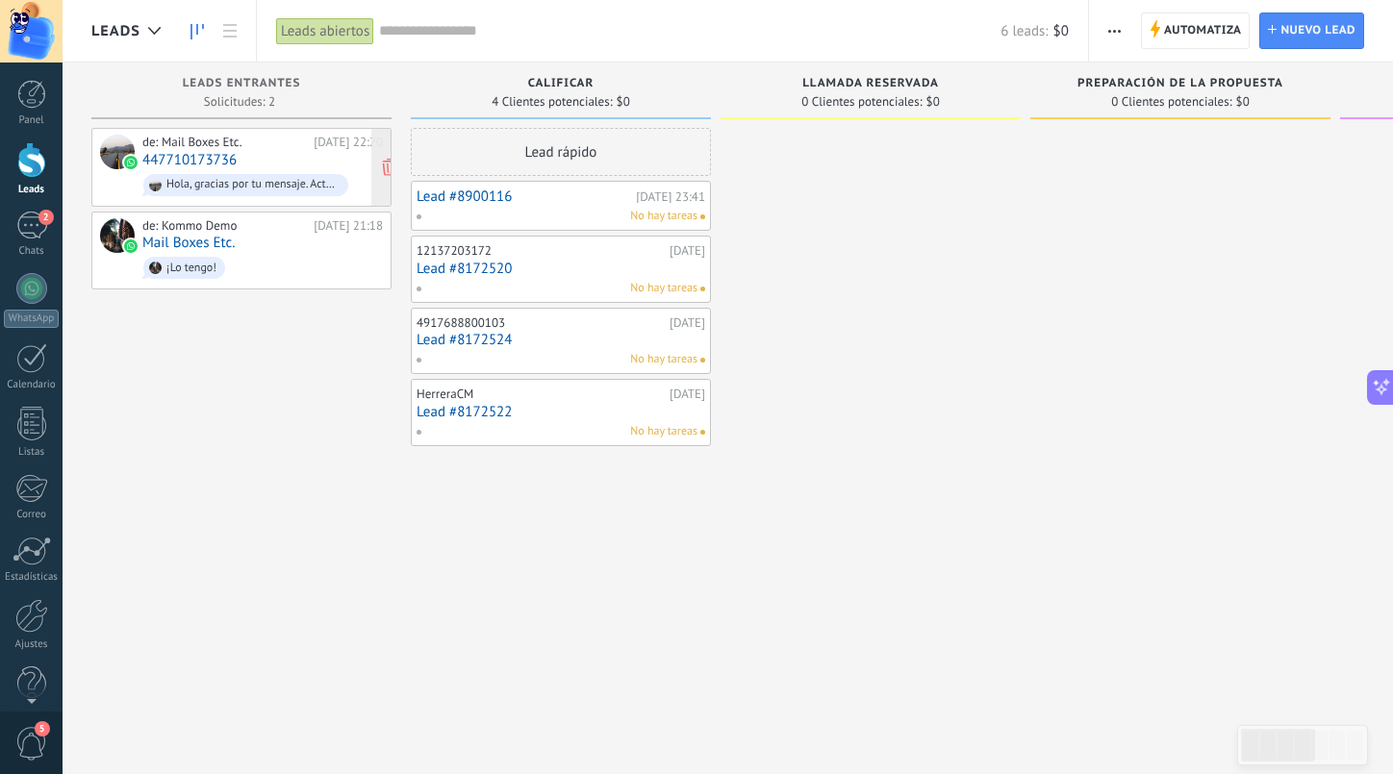
click at [334, 151] on div "de: Mail Boxes Etc. [DATE] 22:20 447710173736 Hola, gracias por tu mensaje. Act…" at bounding box center [262, 167] width 240 height 65
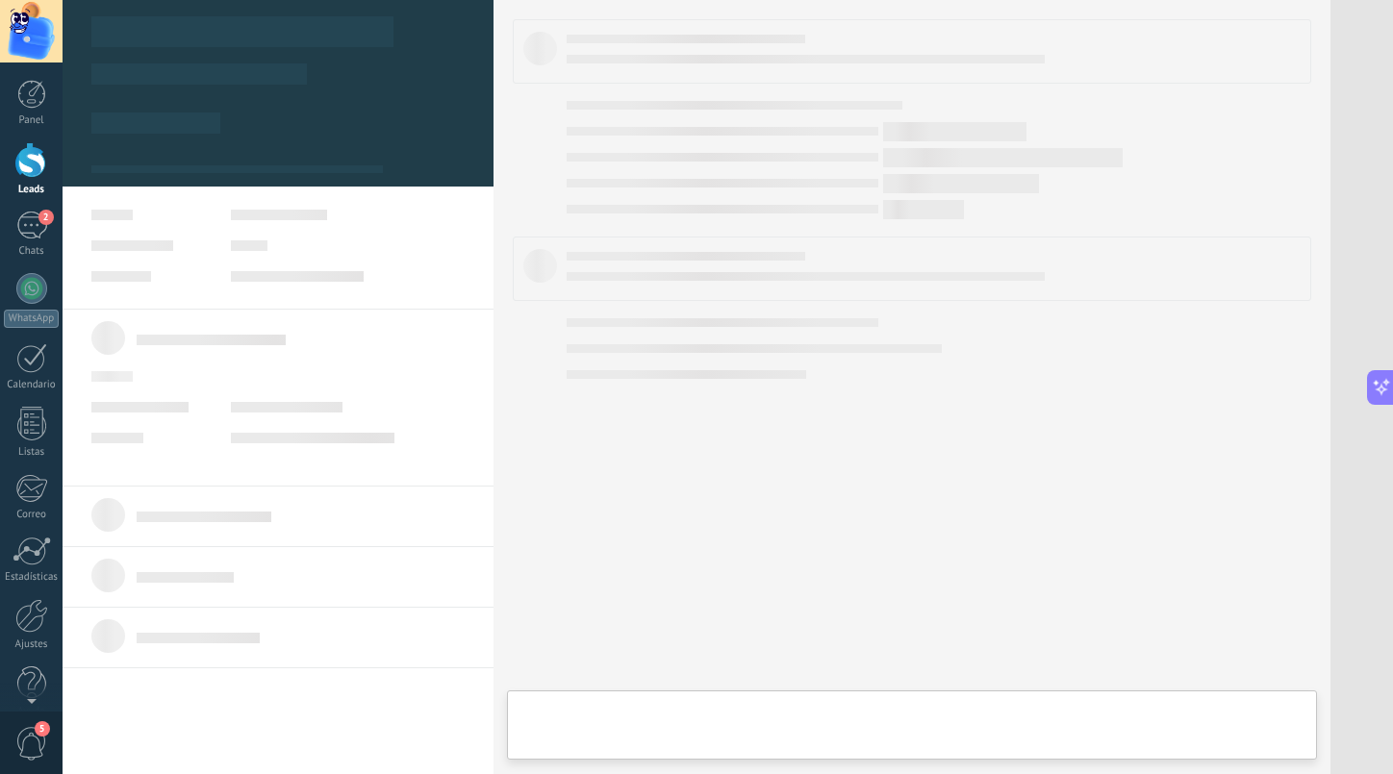
type textarea "**********"
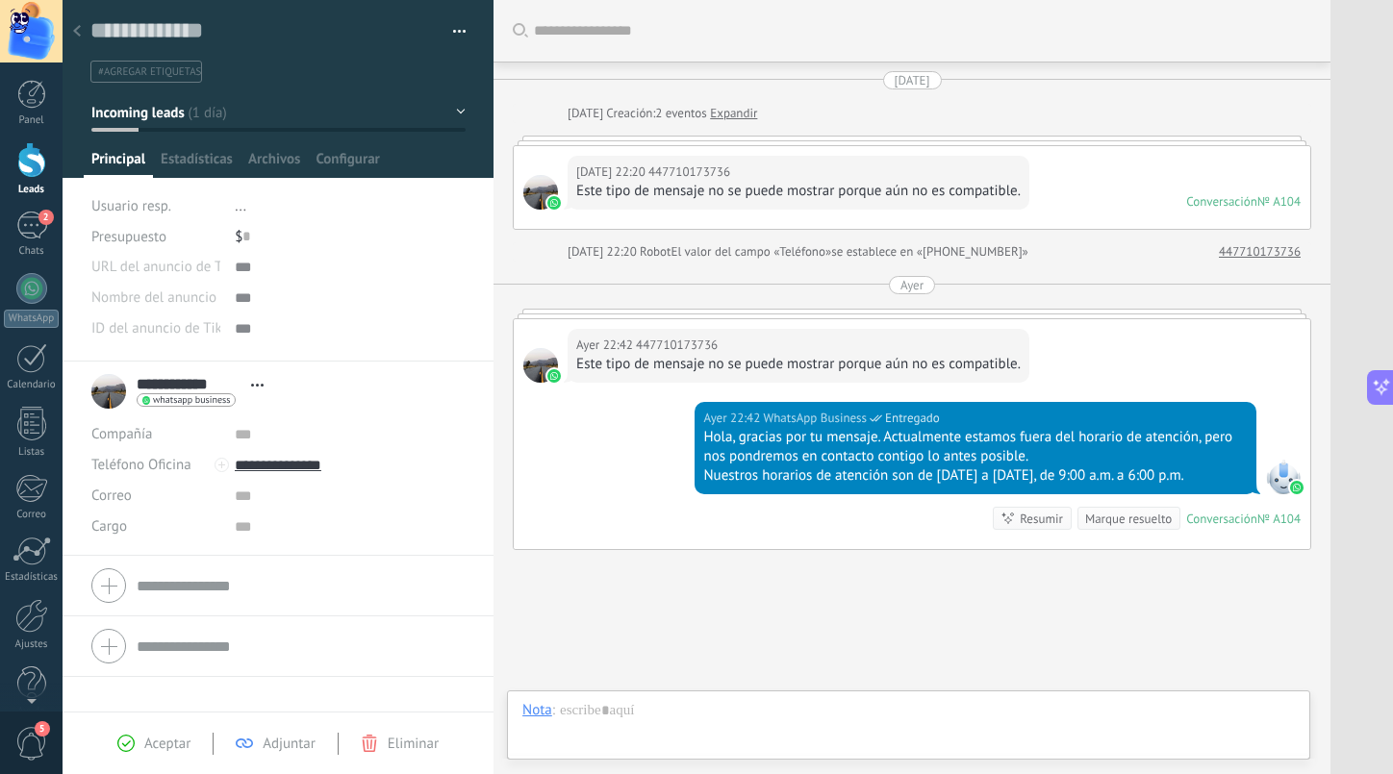
scroll to position [112, 0]
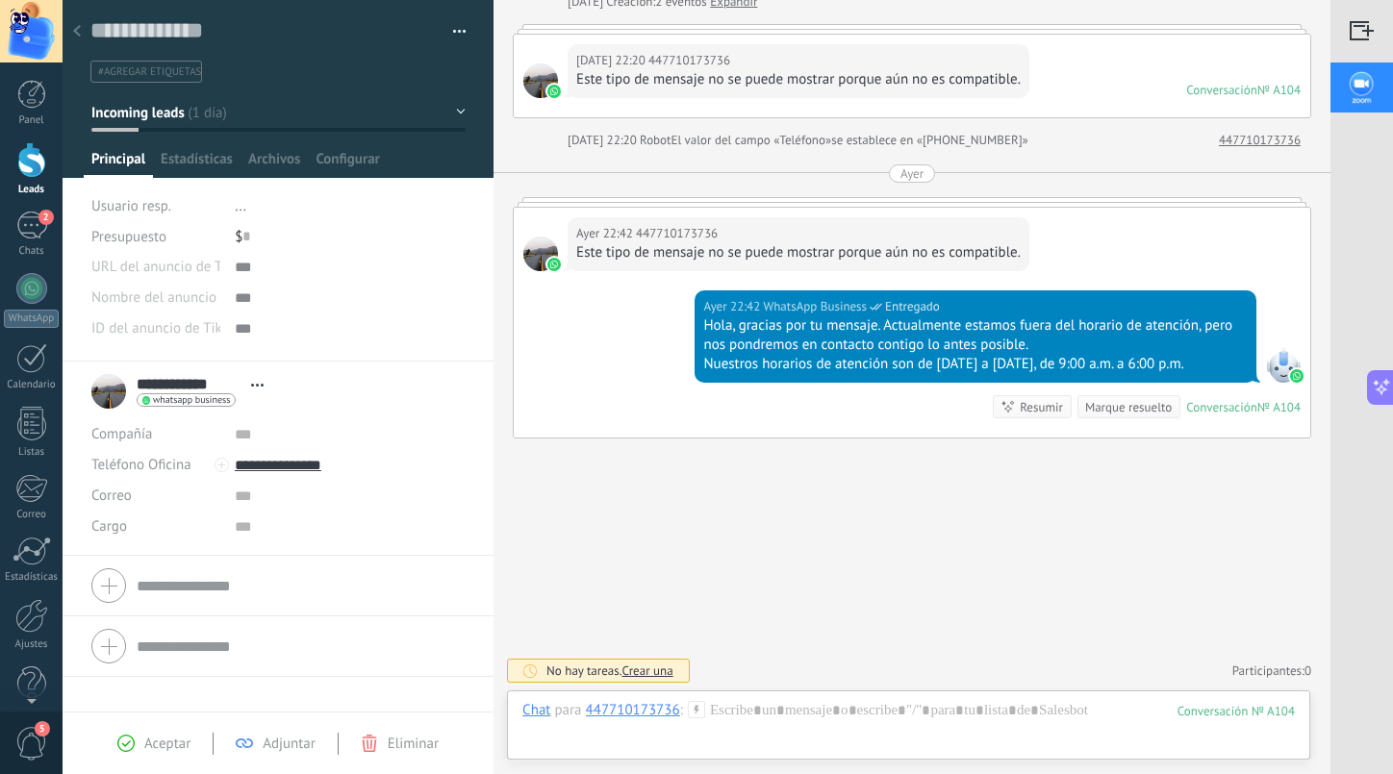
click at [75, 34] on icon at bounding box center [77, 31] width 8 height 12
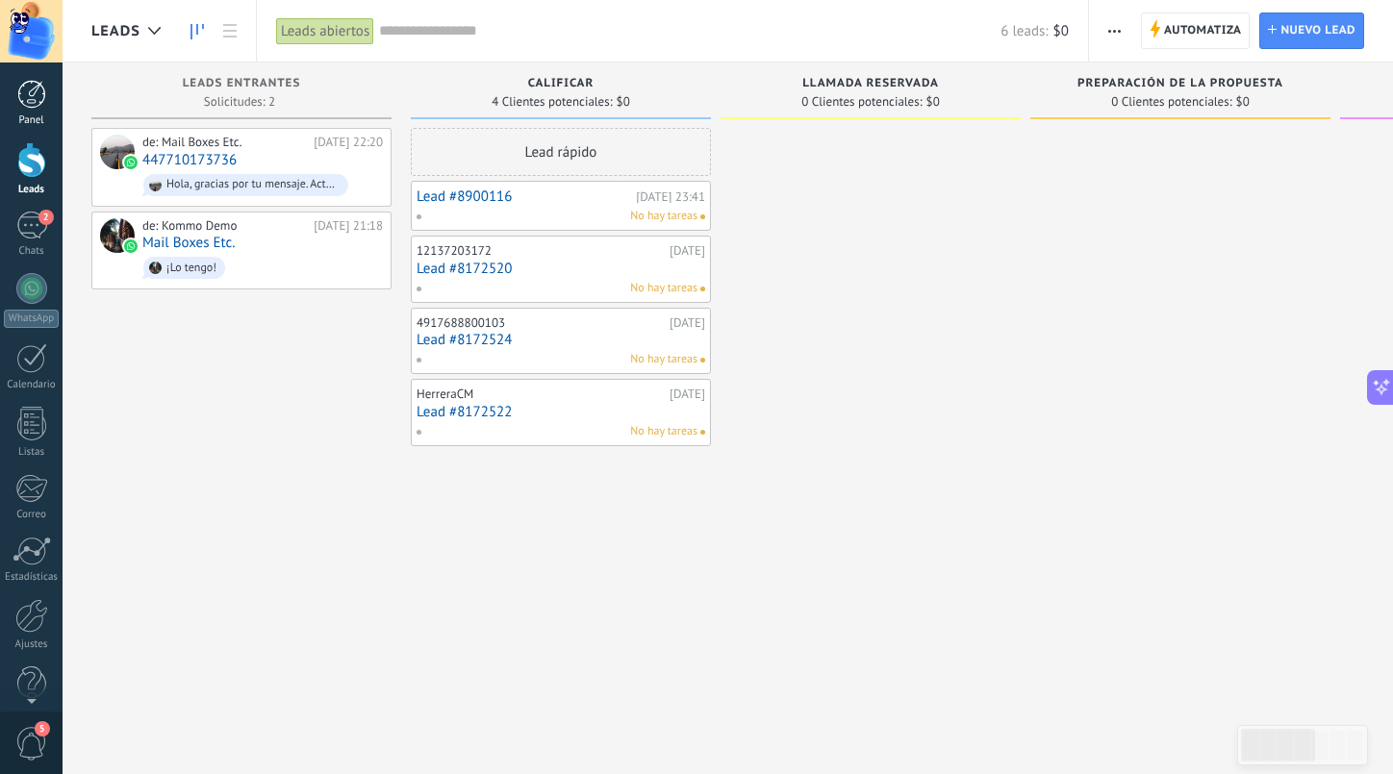
click at [38, 89] on div at bounding box center [31, 94] width 29 height 29
